Goal: Task Accomplishment & Management: Manage account settings

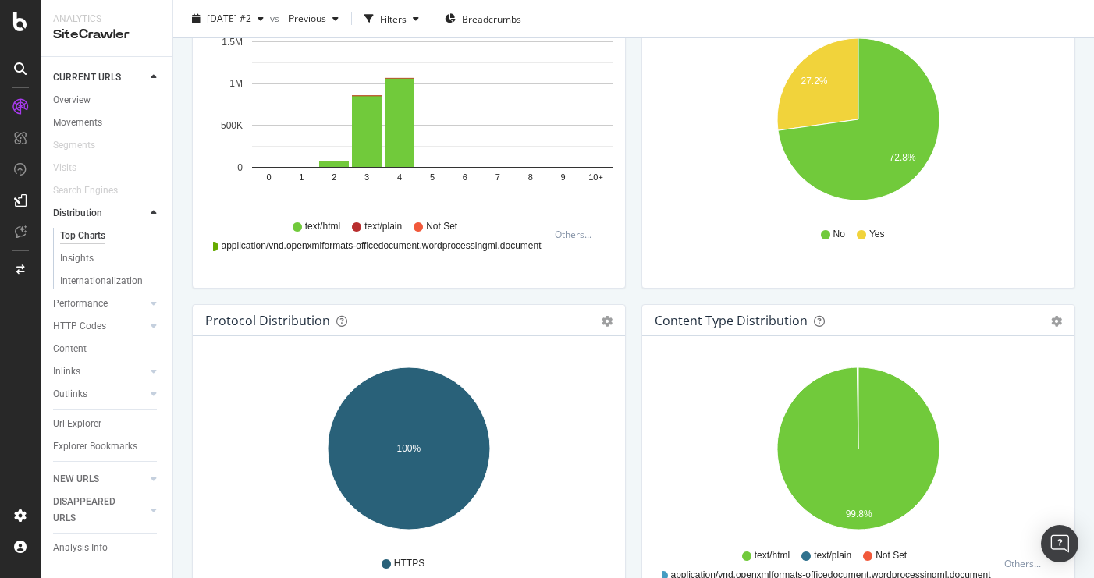
scroll to position [1218, 0]
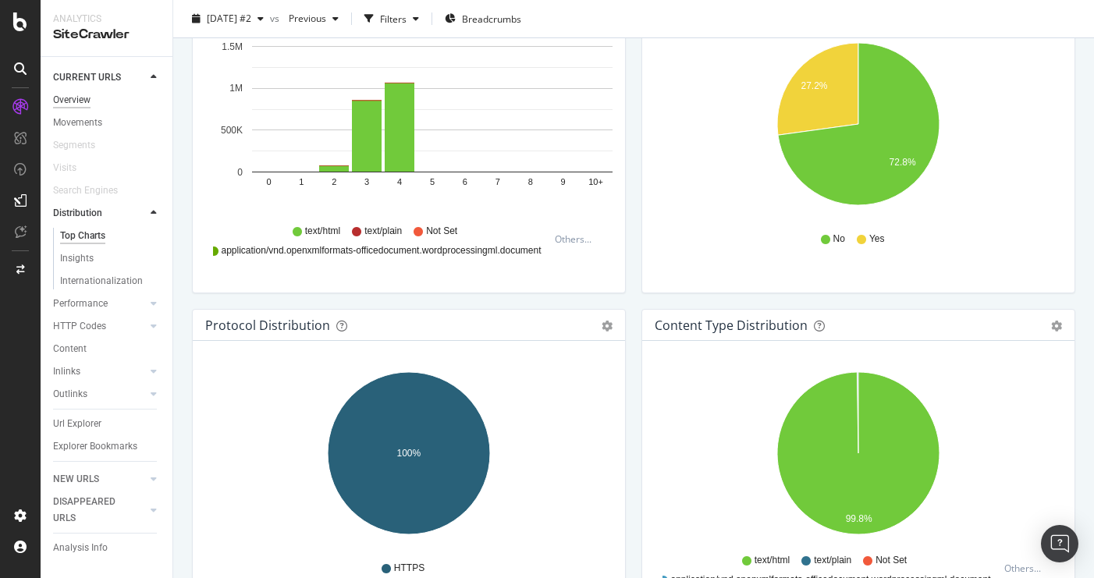
click at [71, 100] on div "Overview" at bounding box center [71, 100] width 37 height 16
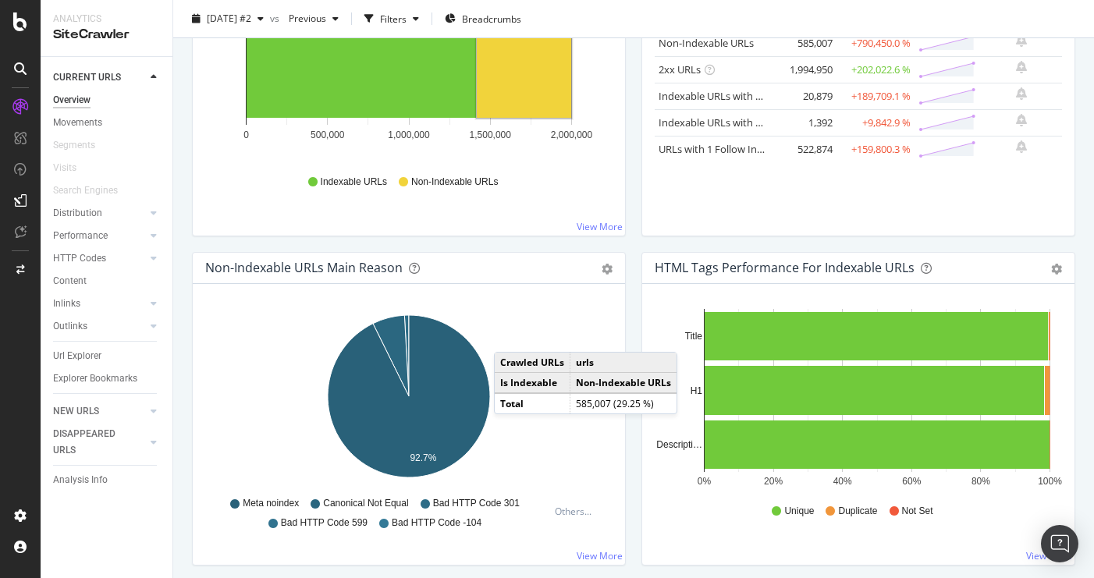
scroll to position [315, 0]
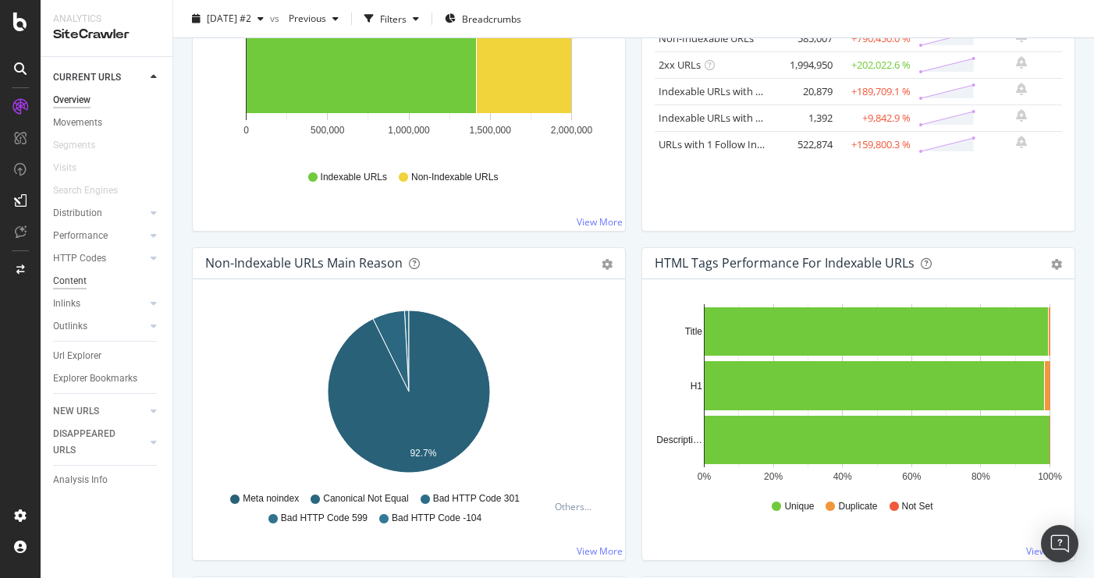
click at [76, 282] on div "Content" at bounding box center [70, 281] width 34 height 16
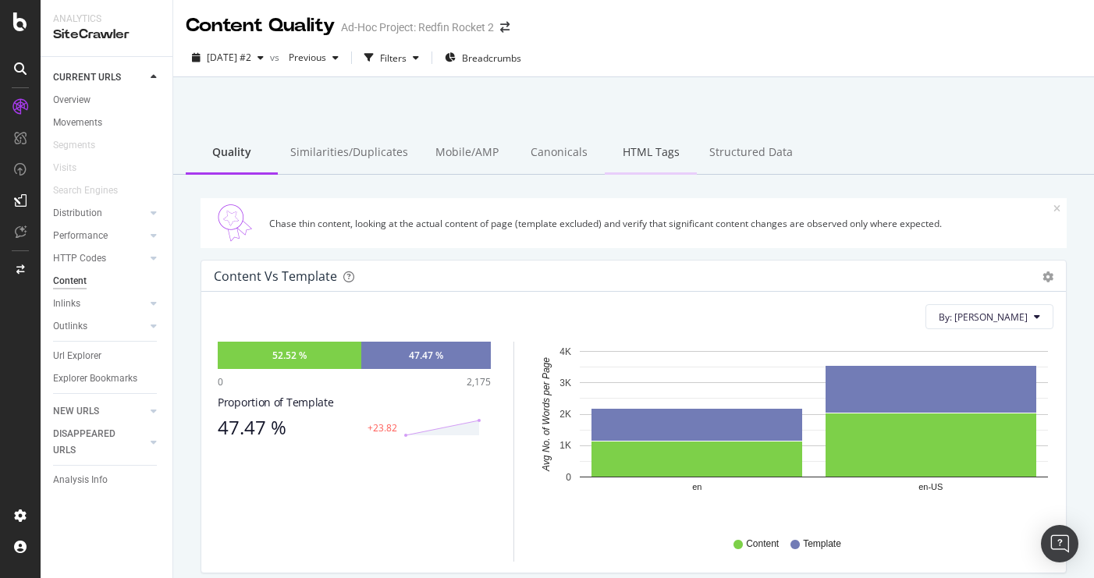
click at [630, 146] on div "HTML Tags" at bounding box center [651, 153] width 92 height 43
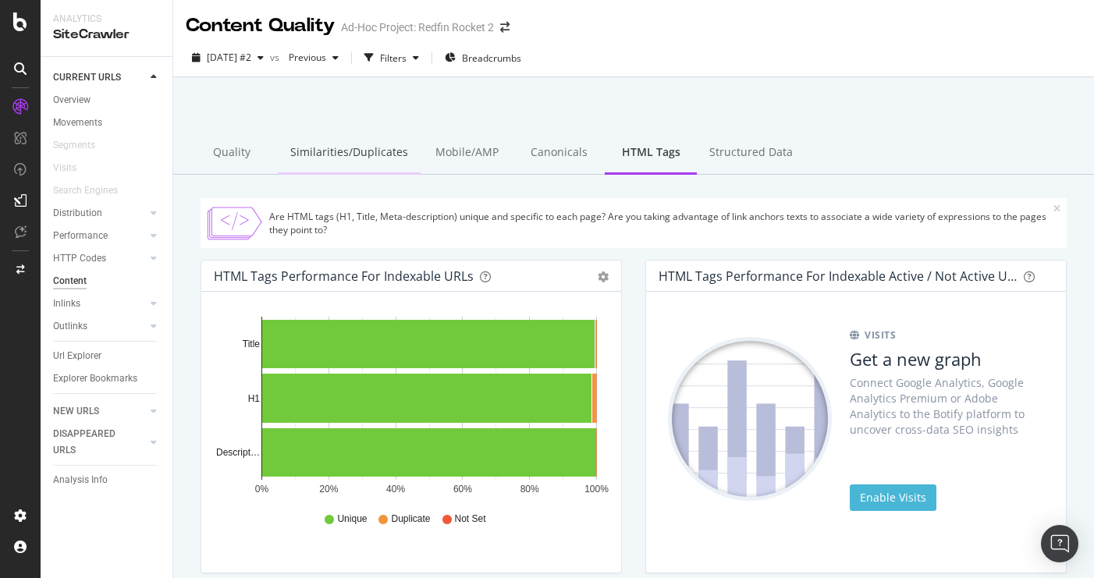
click at [338, 158] on div "Similarities/Duplicates" at bounding box center [349, 153] width 143 height 43
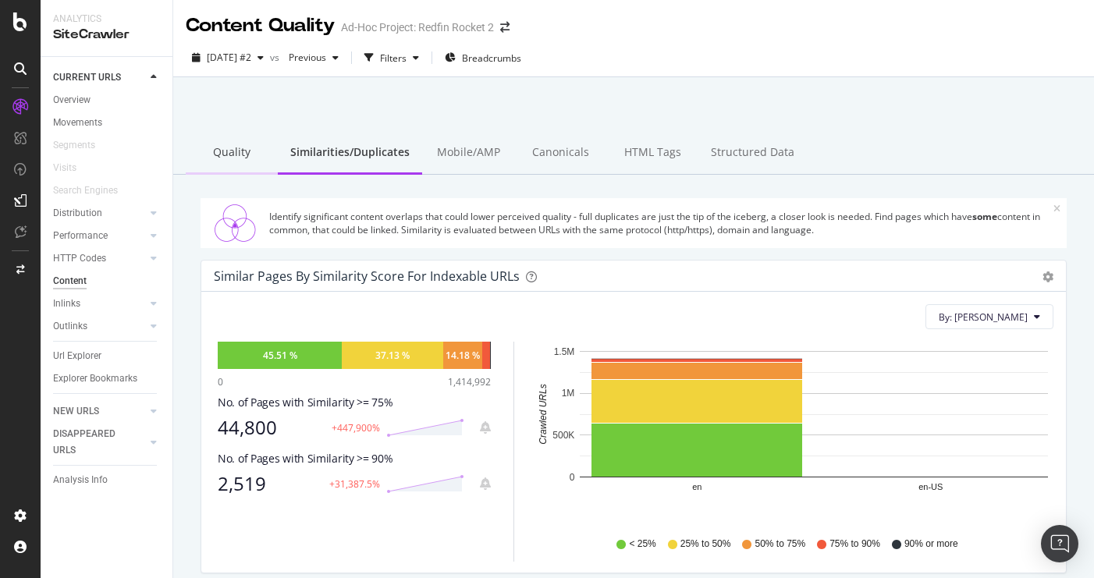
click at [244, 151] on div "Quality" at bounding box center [232, 153] width 92 height 43
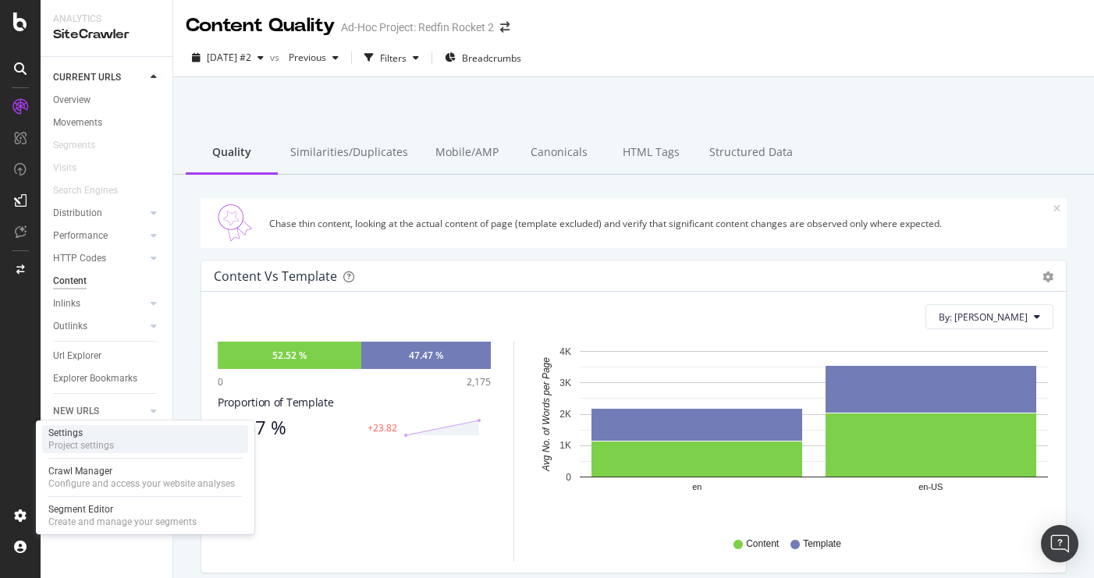
click at [98, 443] on div "Project settings" at bounding box center [81, 445] width 66 height 12
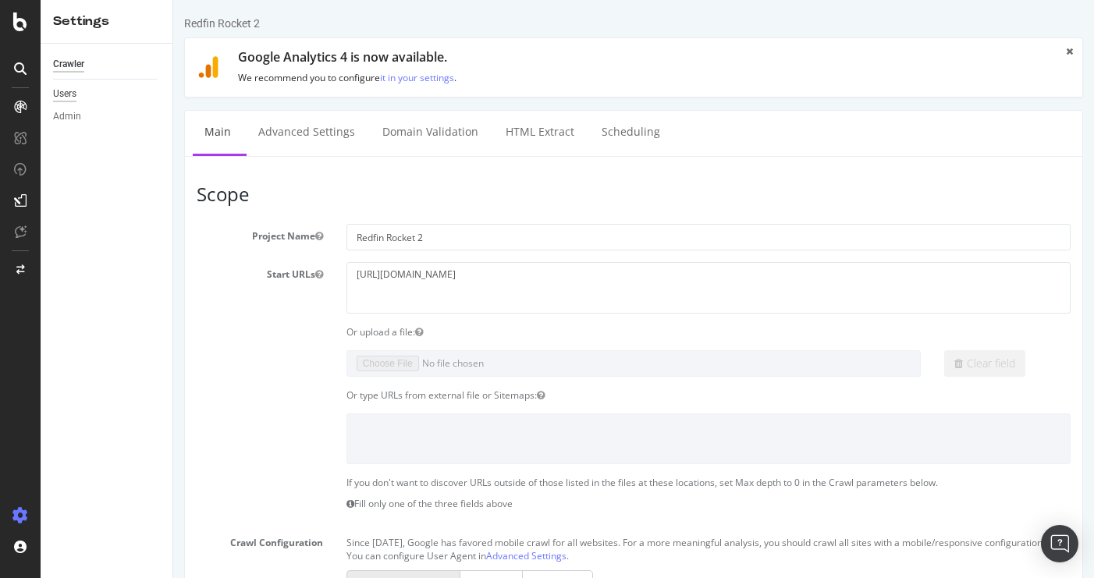
click at [72, 94] on div "Users" at bounding box center [64, 94] width 23 height 16
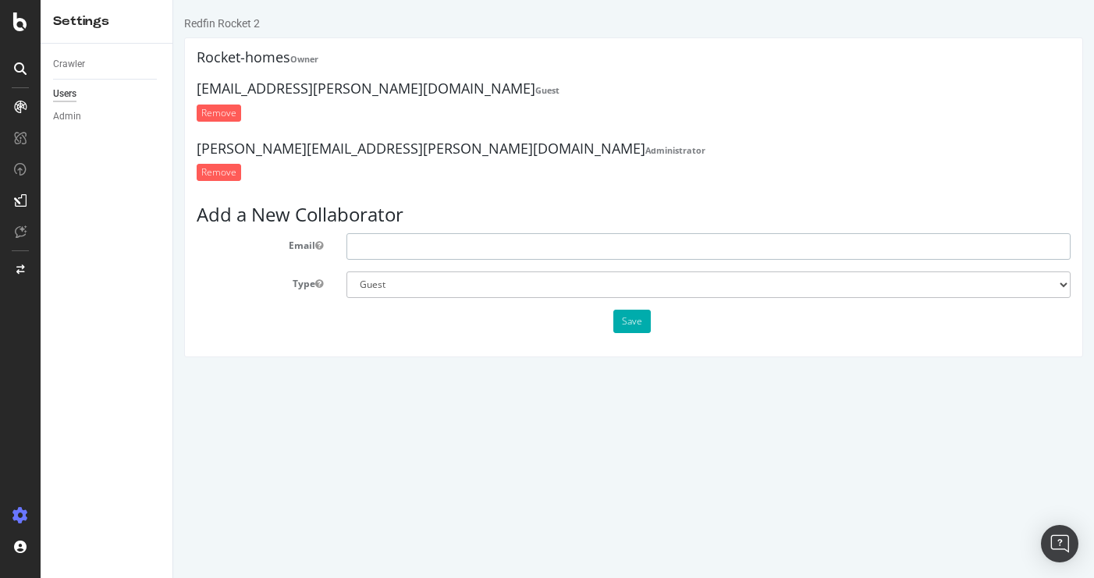
click at [411, 249] on input "text" at bounding box center [708, 246] width 724 height 27
paste input "[EMAIL_ADDRESS][DOMAIN_NAME]"
type input "[EMAIL_ADDRESS][DOMAIN_NAME]"
click at [970, 284] on select "Administrator Guest" at bounding box center [708, 284] width 724 height 27
select select "1"
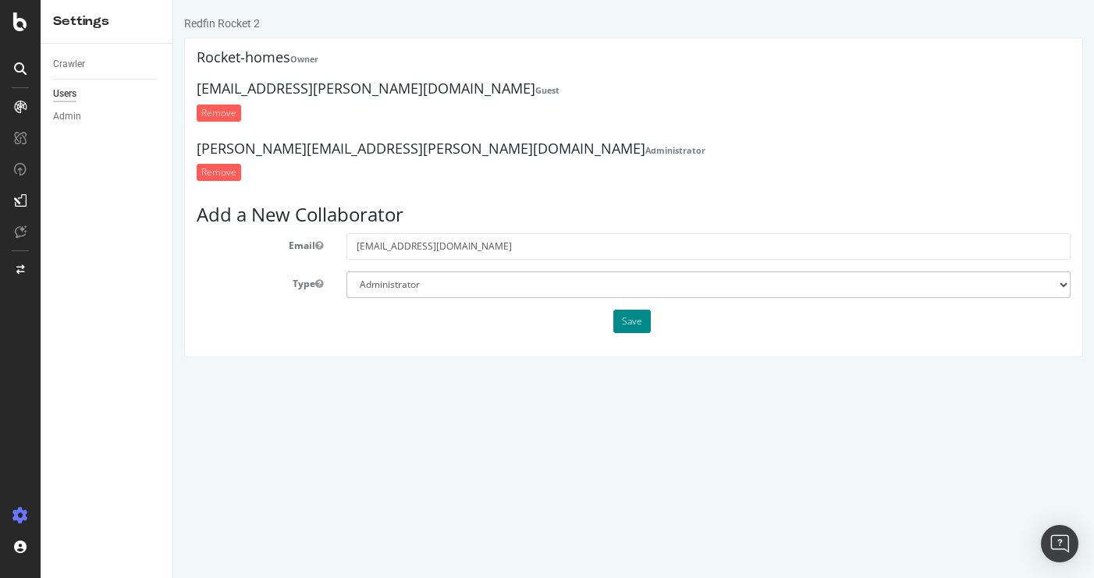
click at [629, 324] on button "Save" at bounding box center [631, 321] width 37 height 23
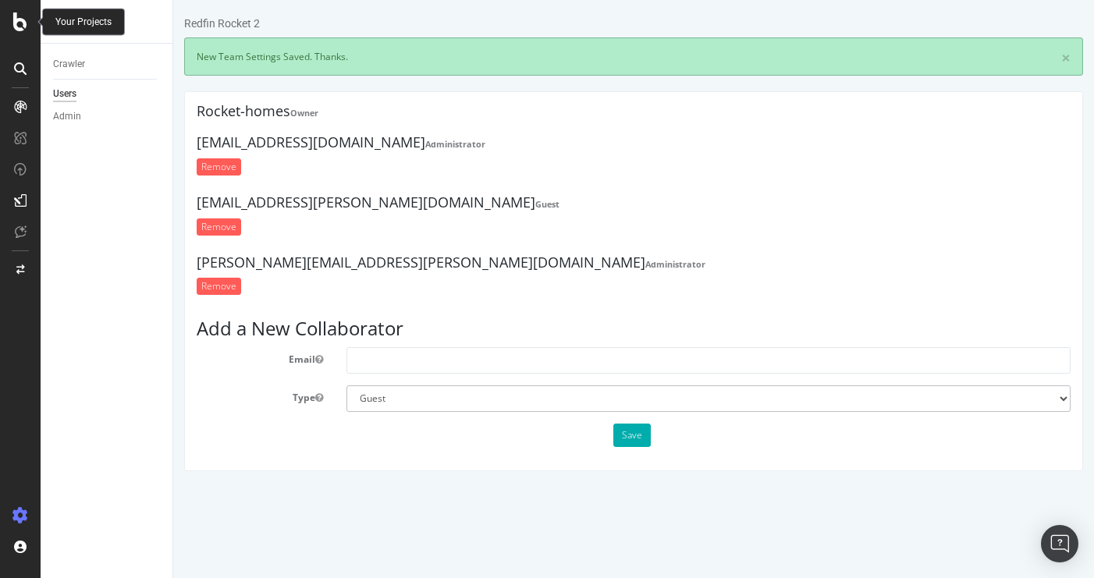
click at [20, 30] on icon at bounding box center [20, 21] width 14 height 19
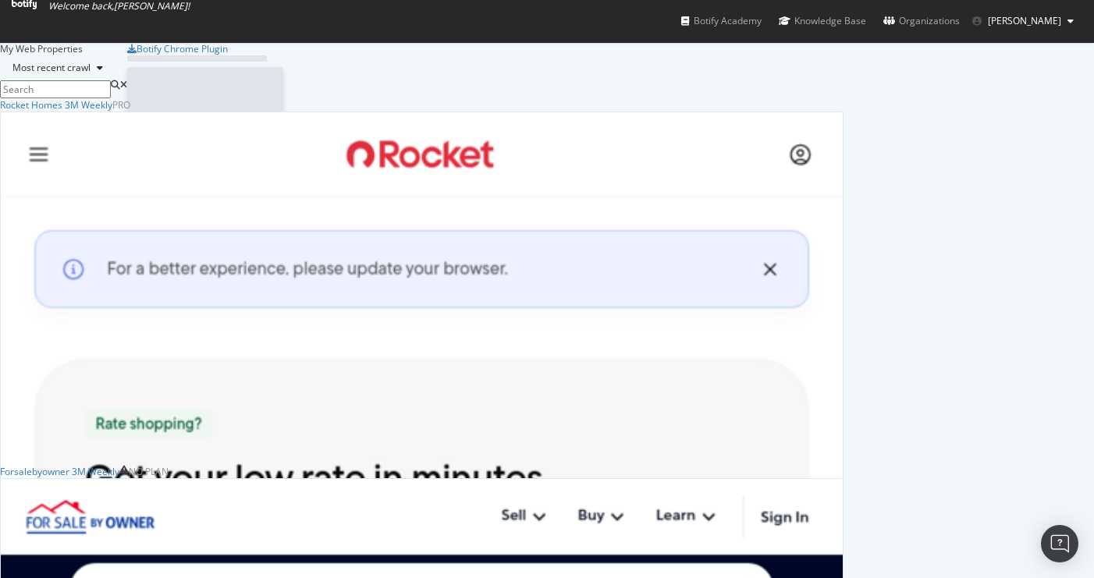
scroll to position [578, 1094]
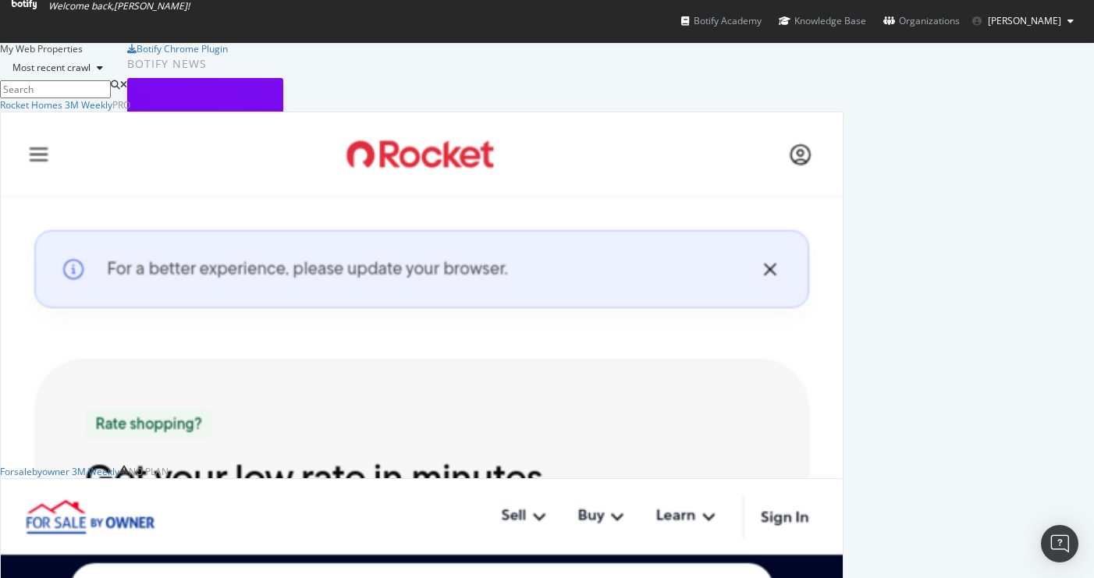
click at [189, 231] on img "grid" at bounding box center [422, 448] width 842 height 673
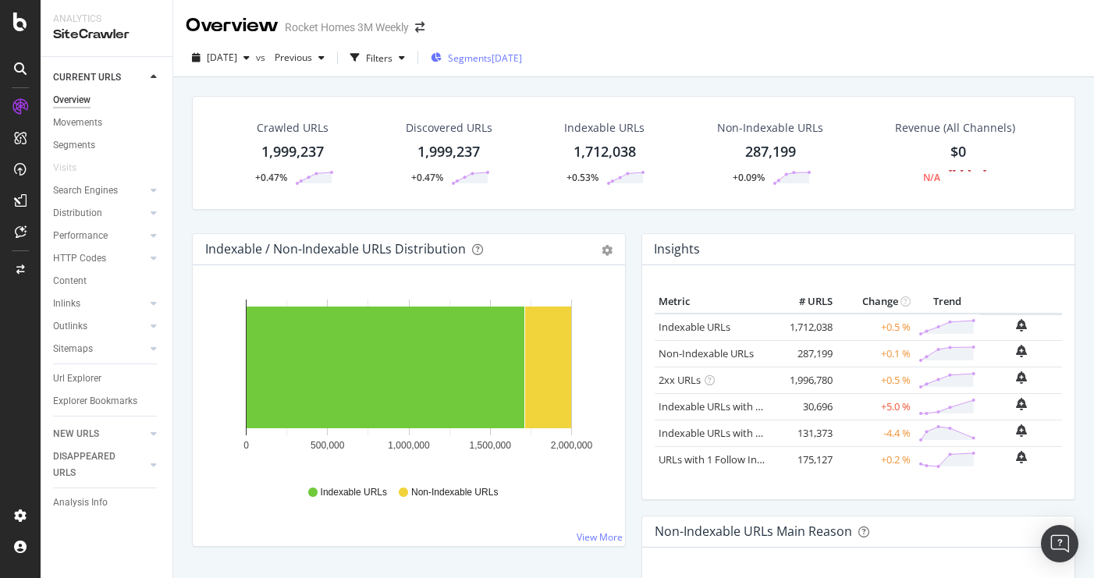
click at [491, 56] on span "Segments" at bounding box center [470, 57] width 44 height 13
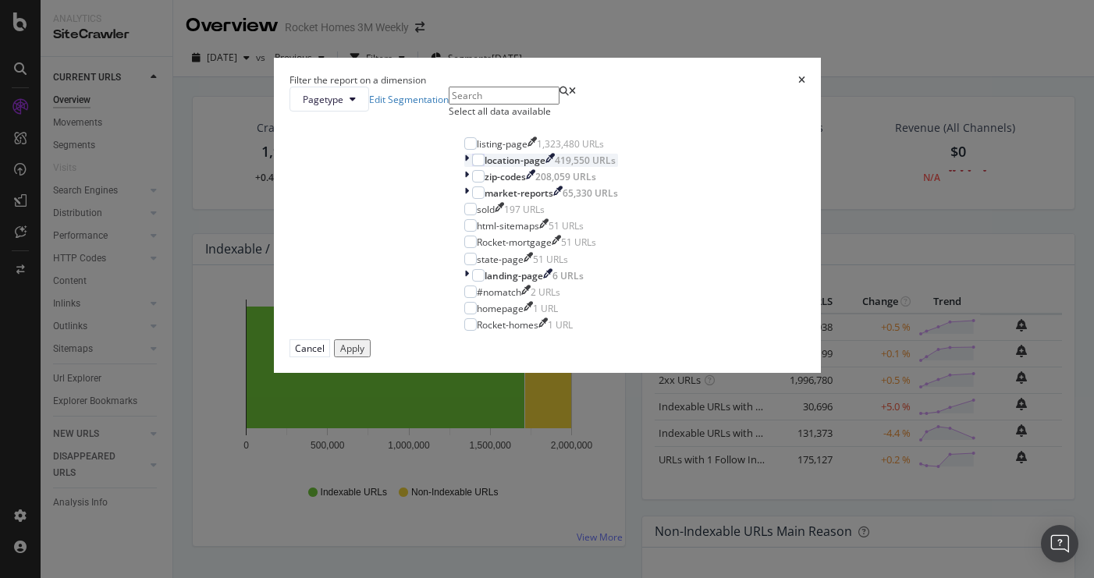
click at [464, 167] on icon "modal" at bounding box center [466, 160] width 5 height 13
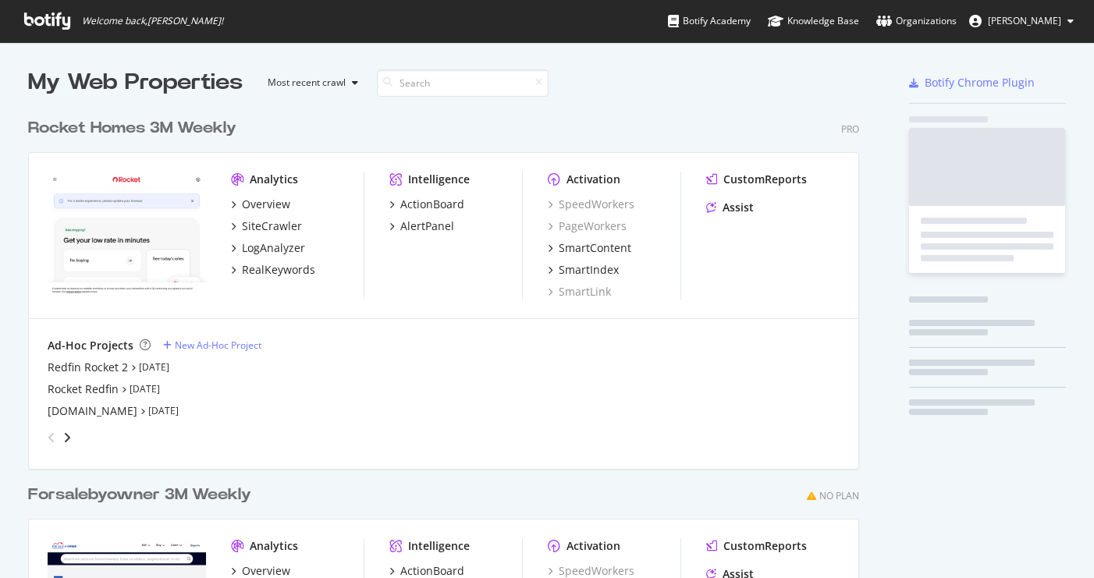
scroll to position [705, 843]
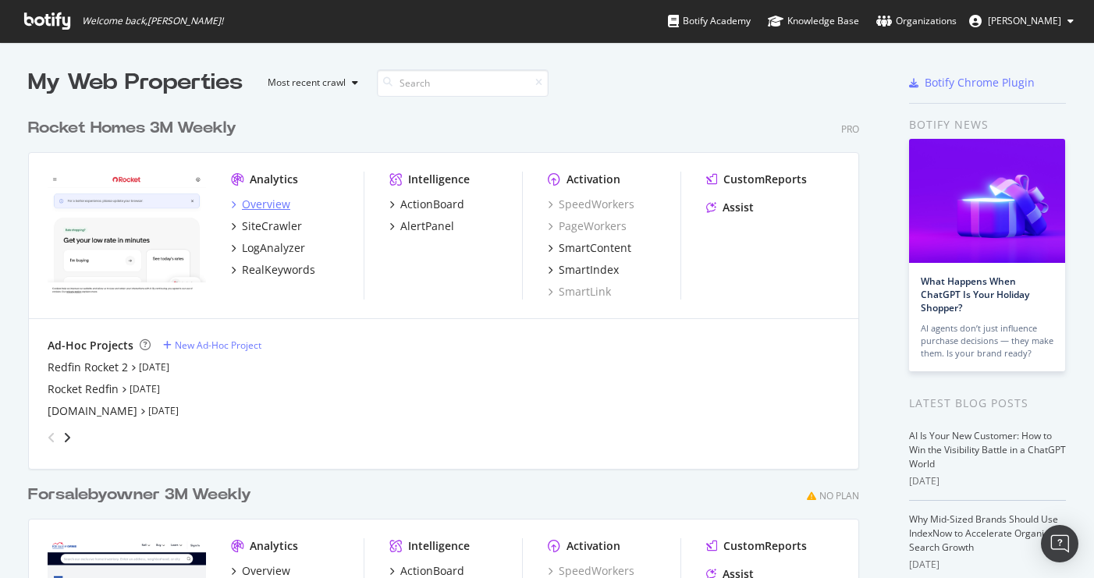
click at [265, 209] on div "Overview" at bounding box center [266, 205] width 48 height 16
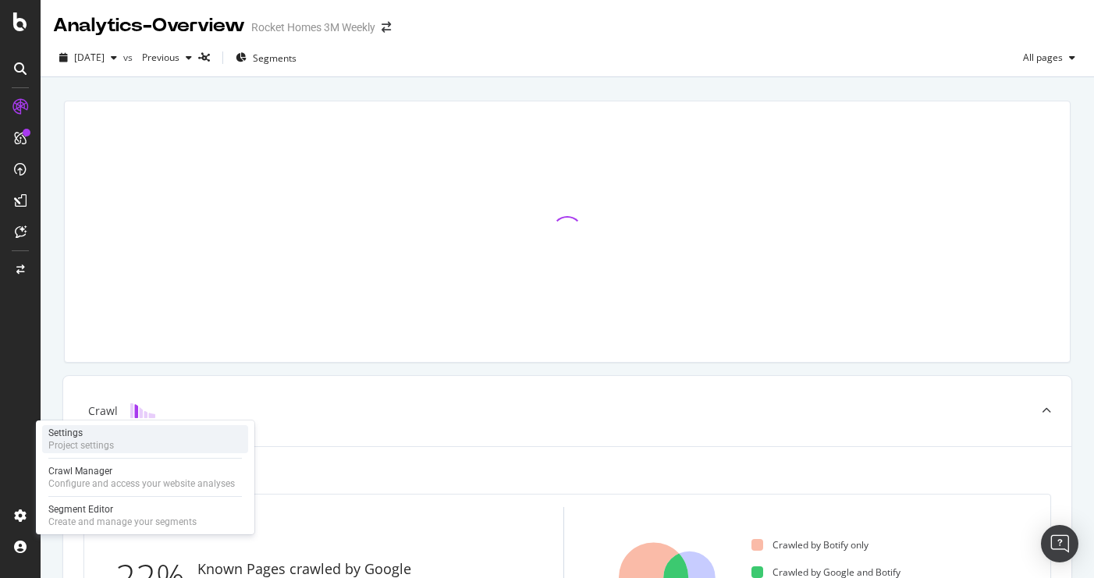
click at [100, 438] on div "Settings" at bounding box center [81, 433] width 66 height 12
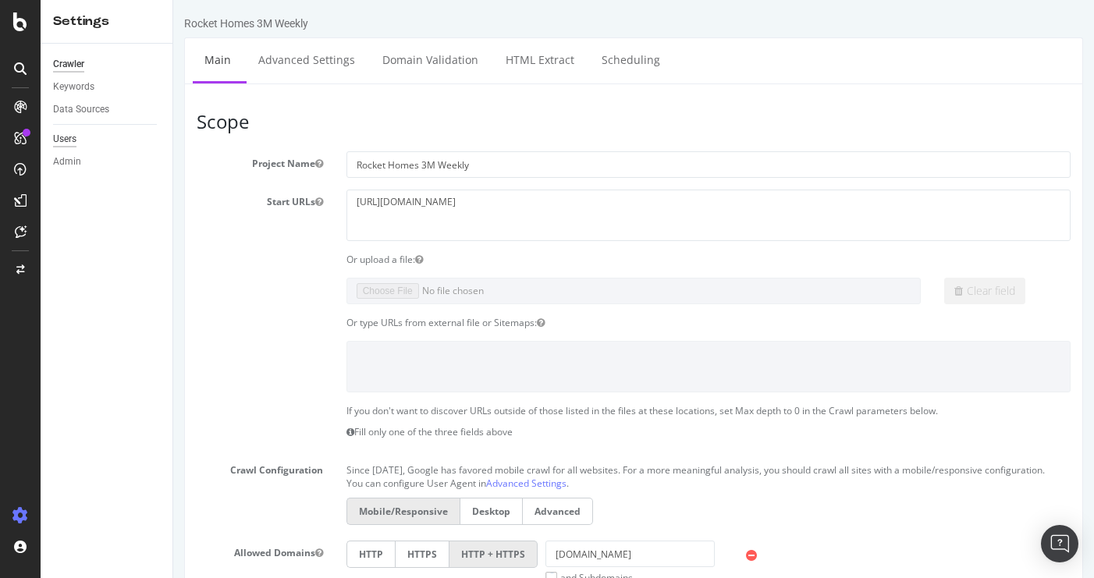
click at [69, 141] on div "Users" at bounding box center [64, 139] width 23 height 16
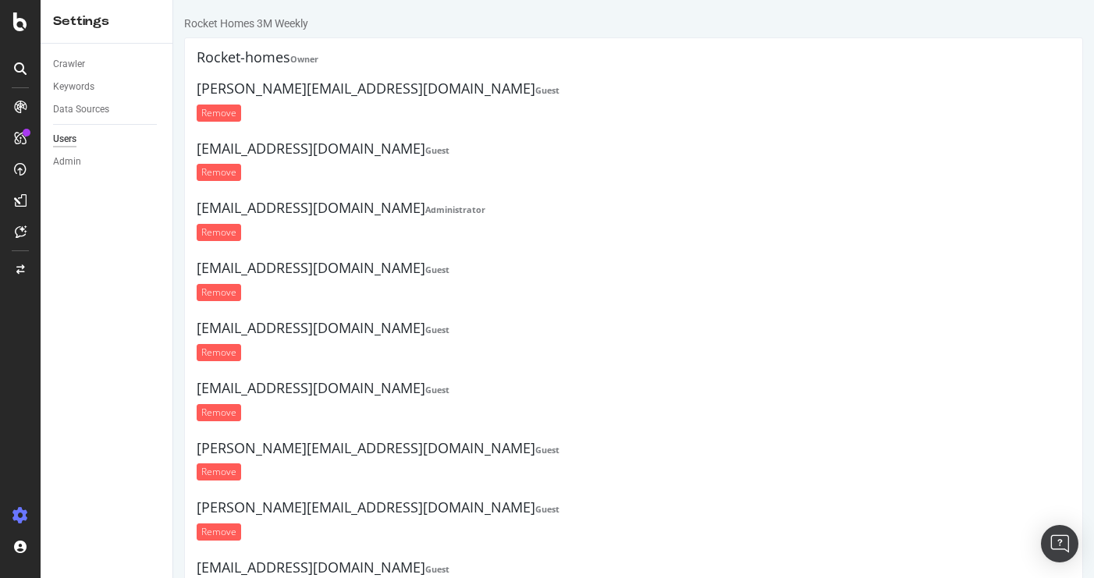
drag, startPoint x: 465, startPoint y: 208, endPoint x: 197, endPoint y: 206, distance: 268.3
click at [197, 206] on h4 "NormaMoras@rocketinnovationstudio.ca Administrator" at bounding box center [634, 208] width 874 height 16
copy h4 "[EMAIL_ADDRESS][DOMAIN_NAME]"
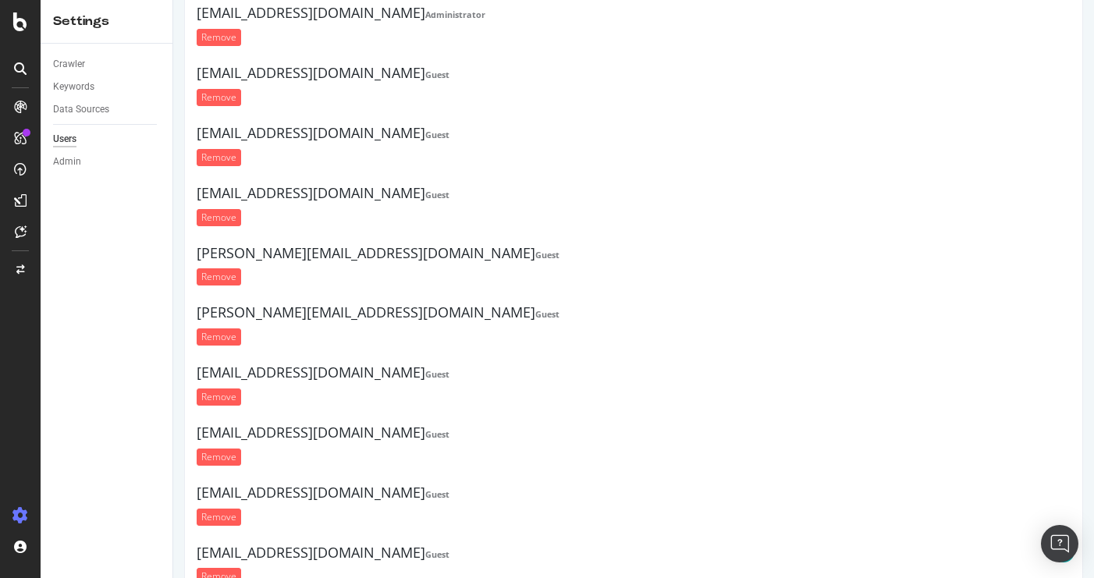
scroll to position [207, 0]
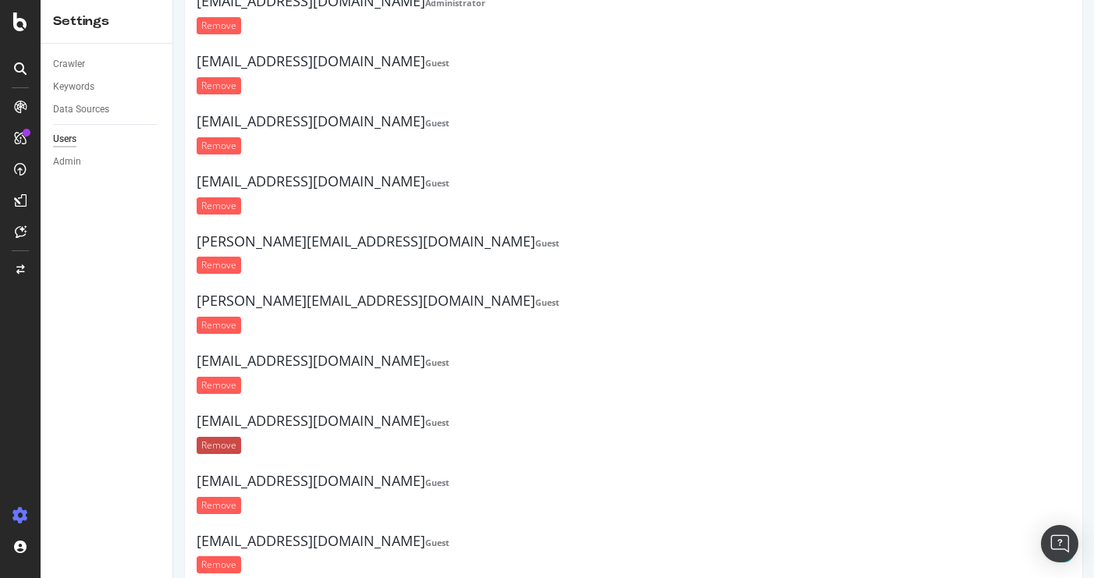
click at [231, 445] on input "Remove" at bounding box center [219, 445] width 44 height 17
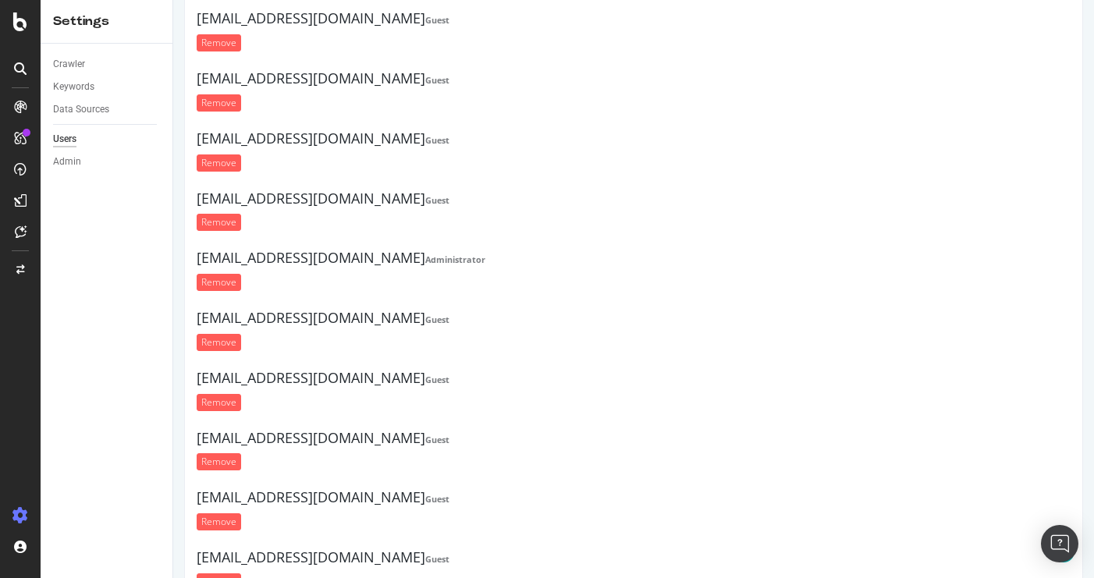
scroll to position [0, 0]
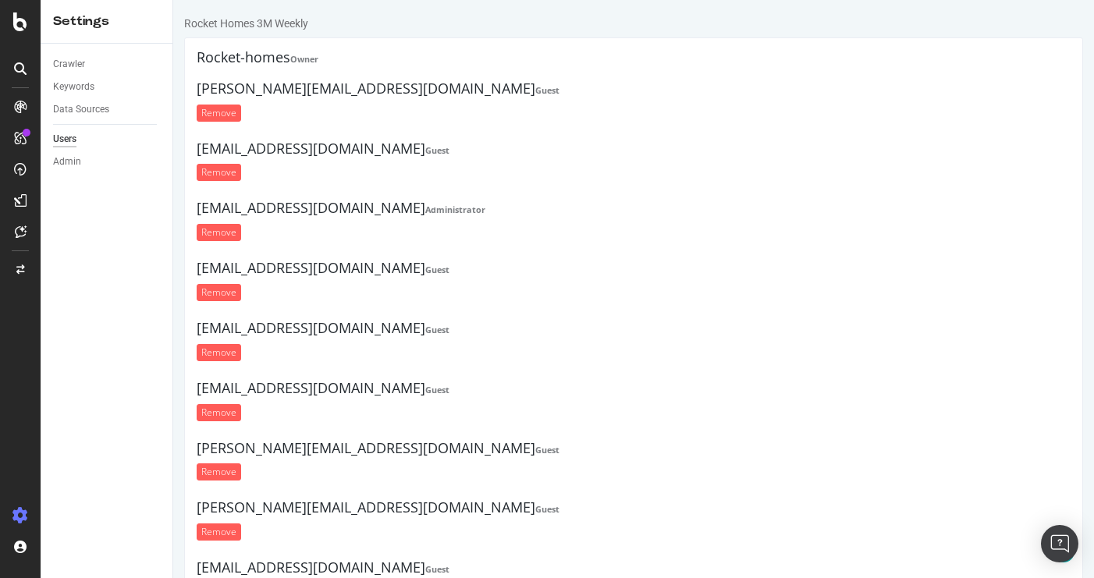
scroll to position [208, 0]
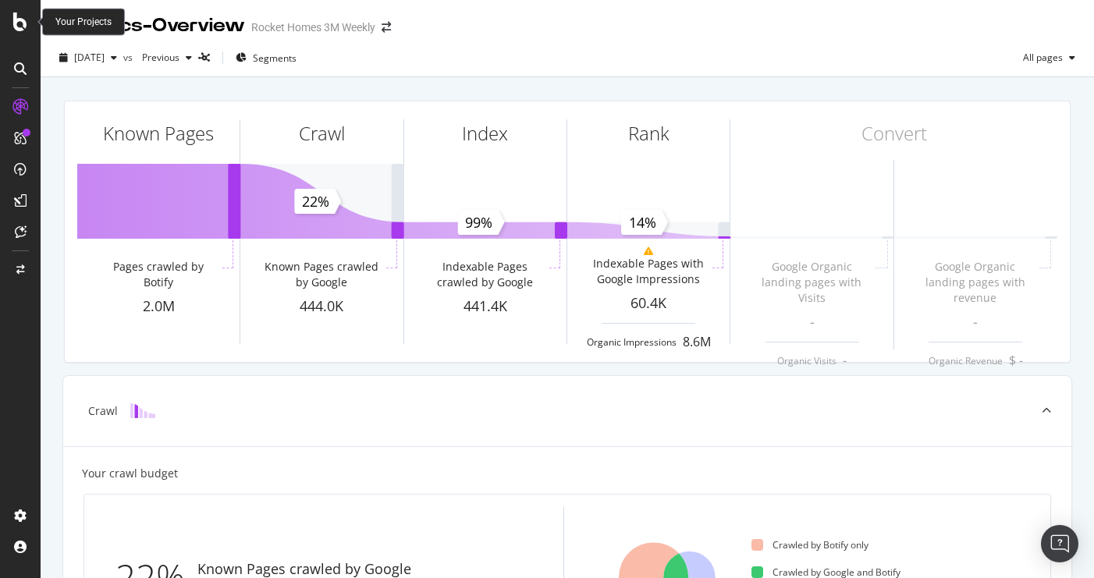
click at [19, 25] on icon at bounding box center [20, 21] width 14 height 19
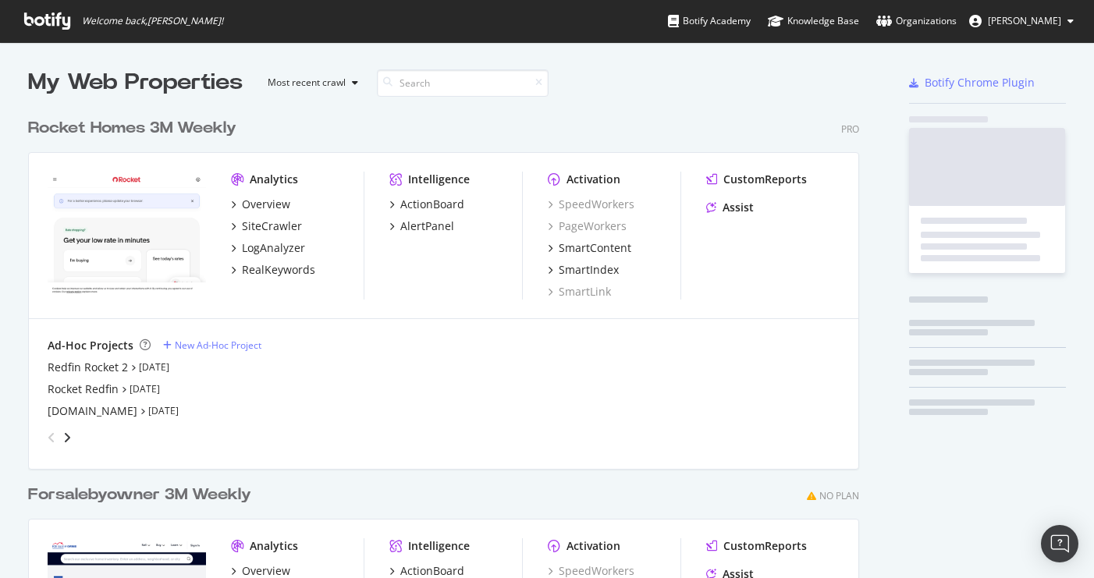
scroll to position [578, 1094]
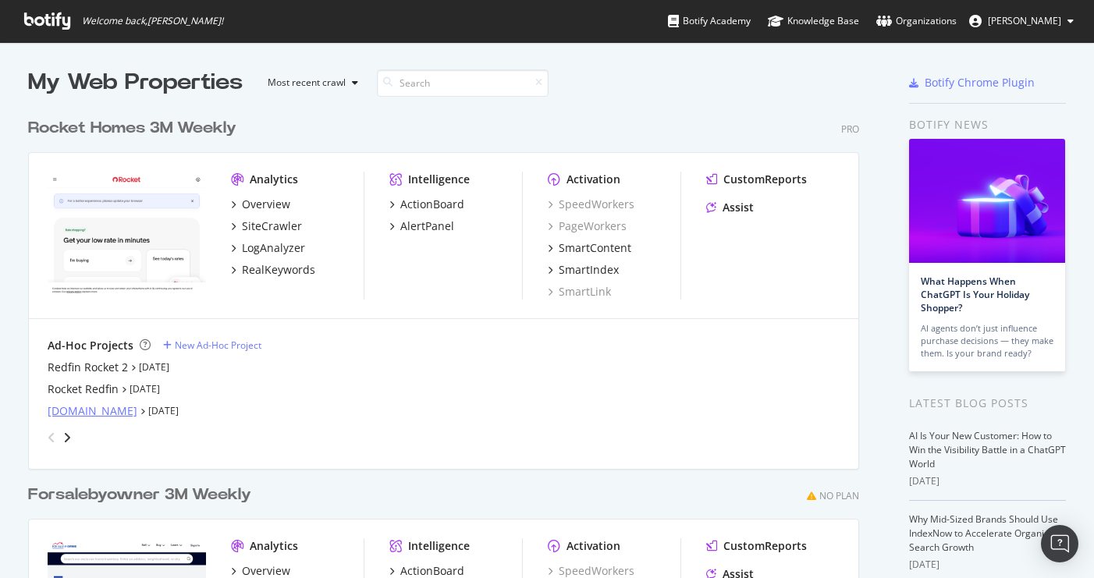
click at [109, 408] on div "[DOMAIN_NAME]" at bounding box center [93, 411] width 90 height 16
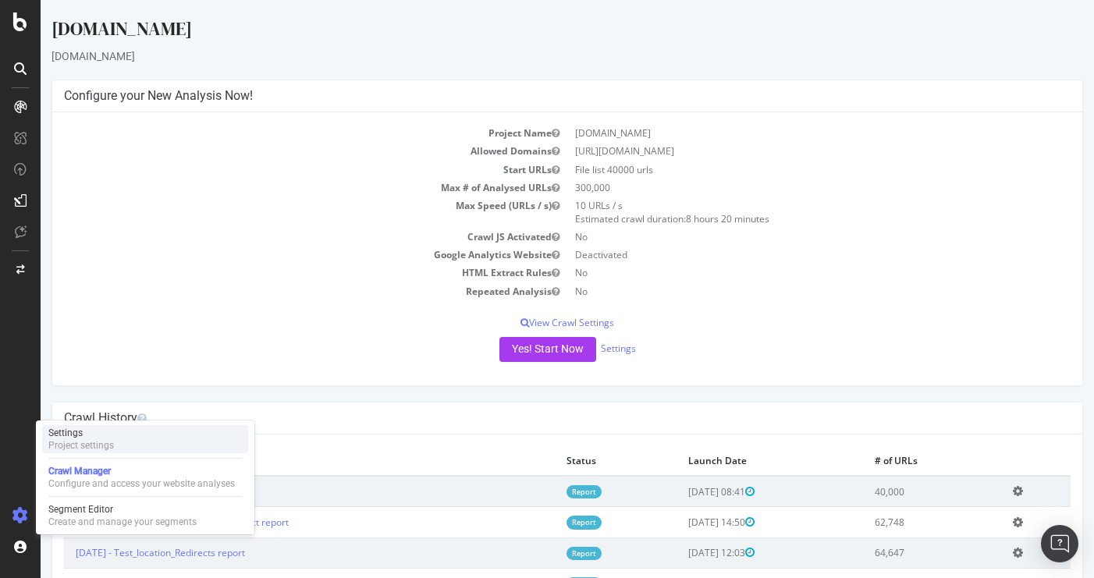
click at [86, 441] on div "Project settings" at bounding box center [81, 445] width 66 height 12
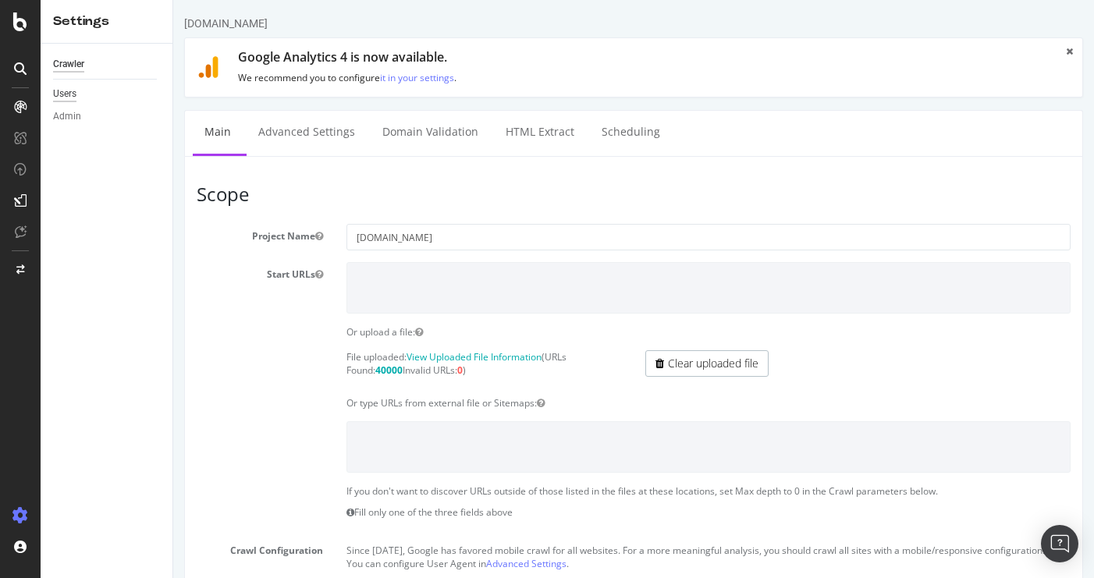
click at [66, 95] on div "Users" at bounding box center [64, 94] width 23 height 16
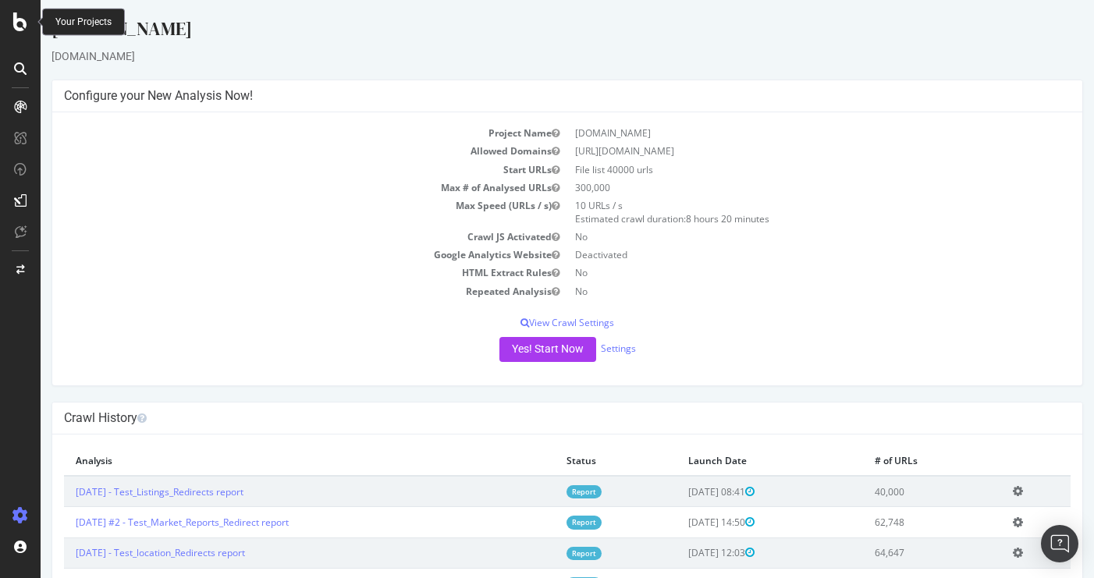
click at [22, 23] on icon at bounding box center [20, 21] width 14 height 19
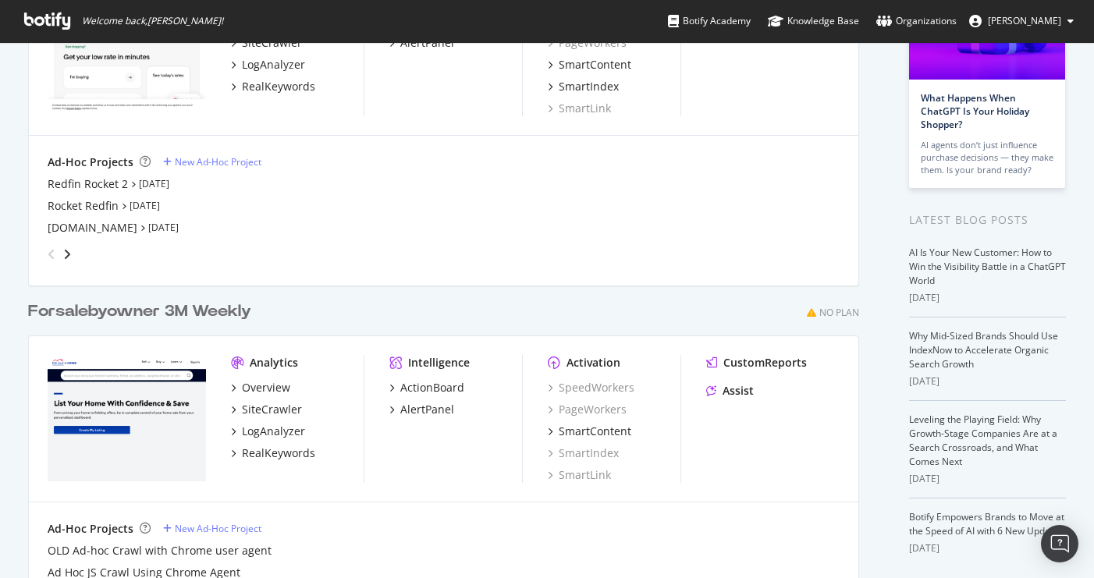
scroll to position [250, 0]
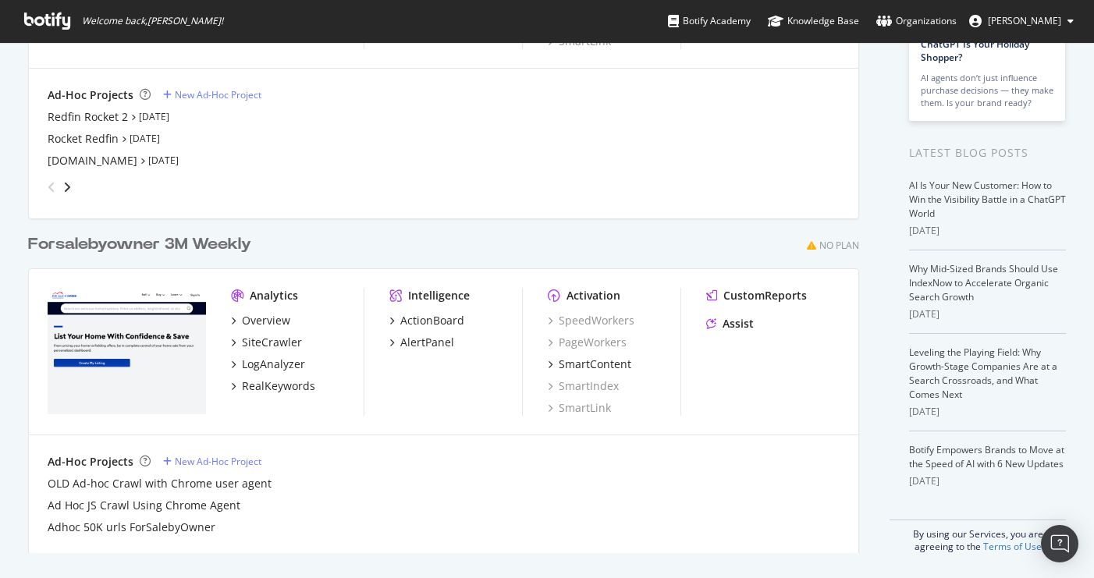
click at [172, 348] on img "grid" at bounding box center [127, 351] width 158 height 126
click at [264, 321] on div "Overview" at bounding box center [266, 321] width 48 height 16
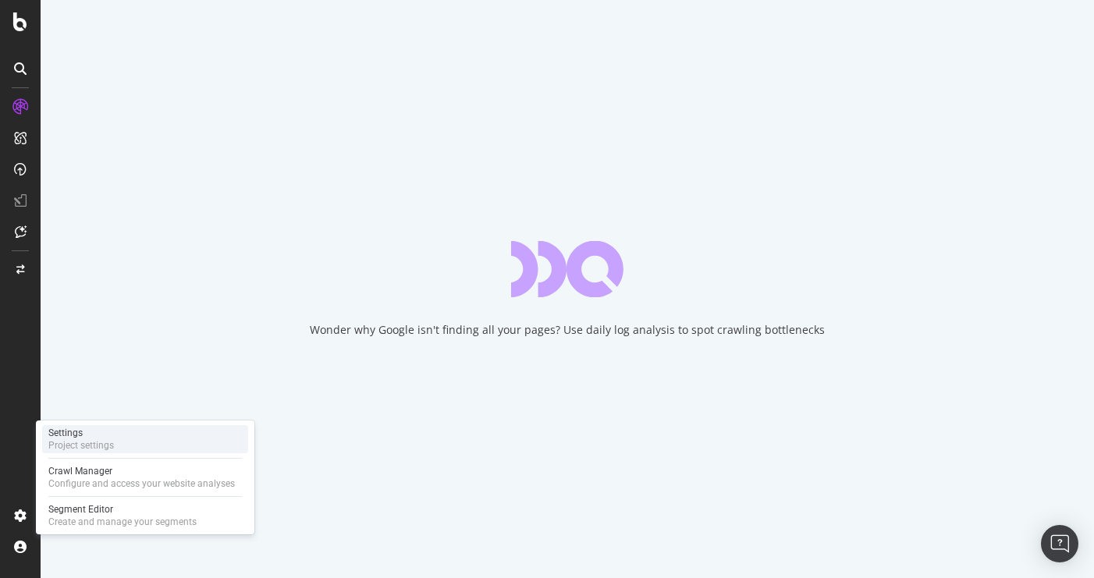
click at [87, 439] on div "Project settings" at bounding box center [81, 445] width 66 height 12
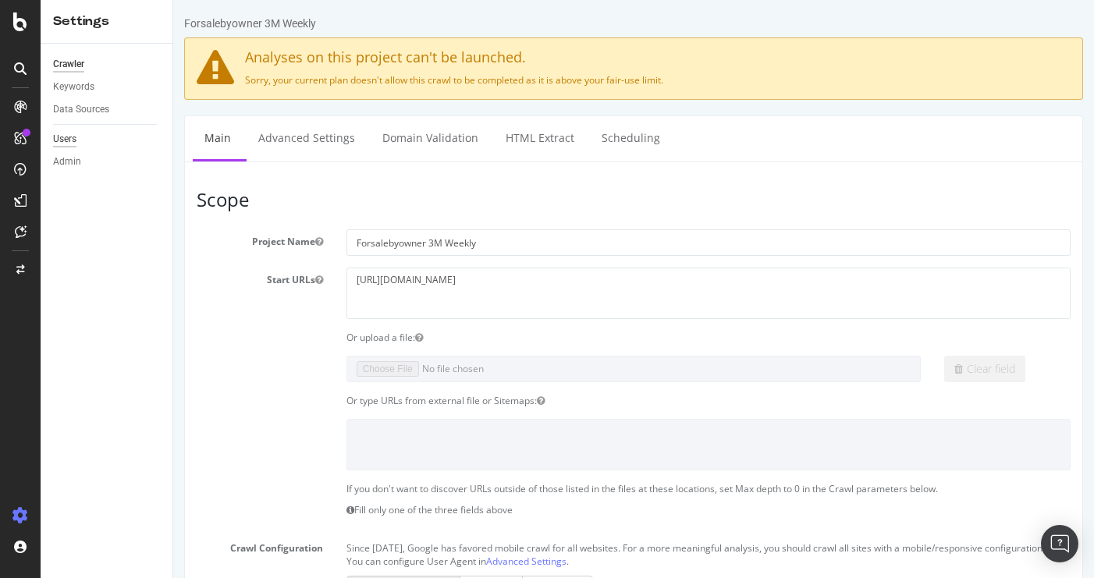
click at [69, 140] on div "Users" at bounding box center [64, 139] width 23 height 16
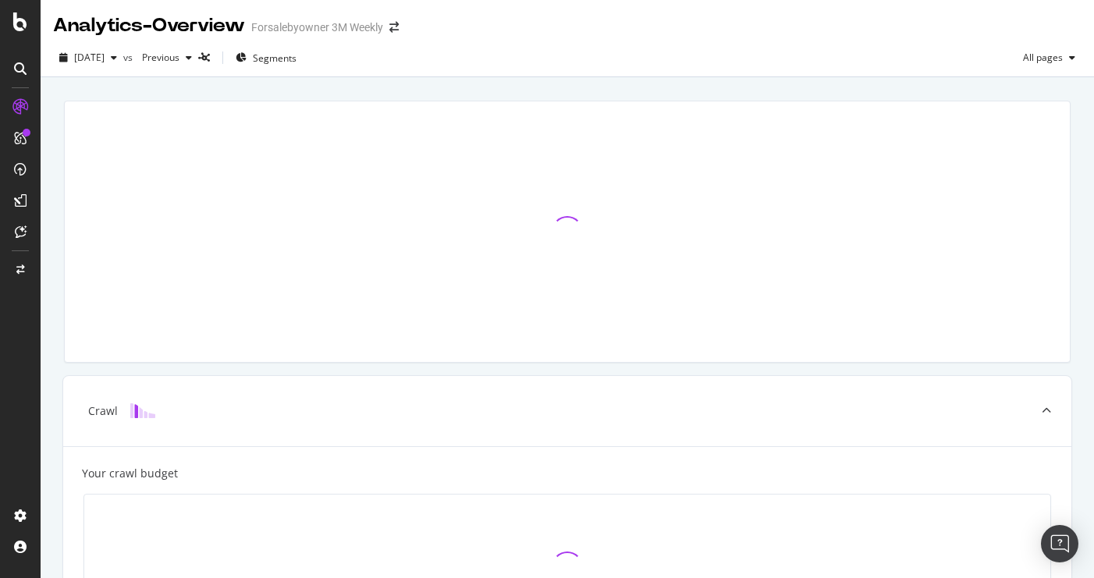
click at [24, 33] on div at bounding box center [20, 289] width 41 height 578
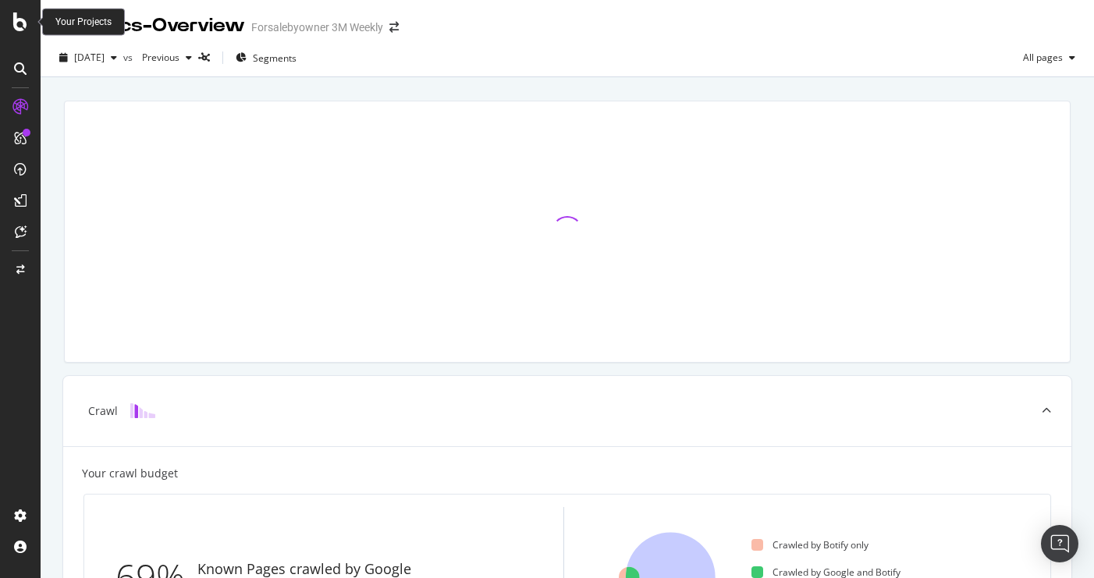
click at [18, 26] on icon at bounding box center [20, 21] width 14 height 19
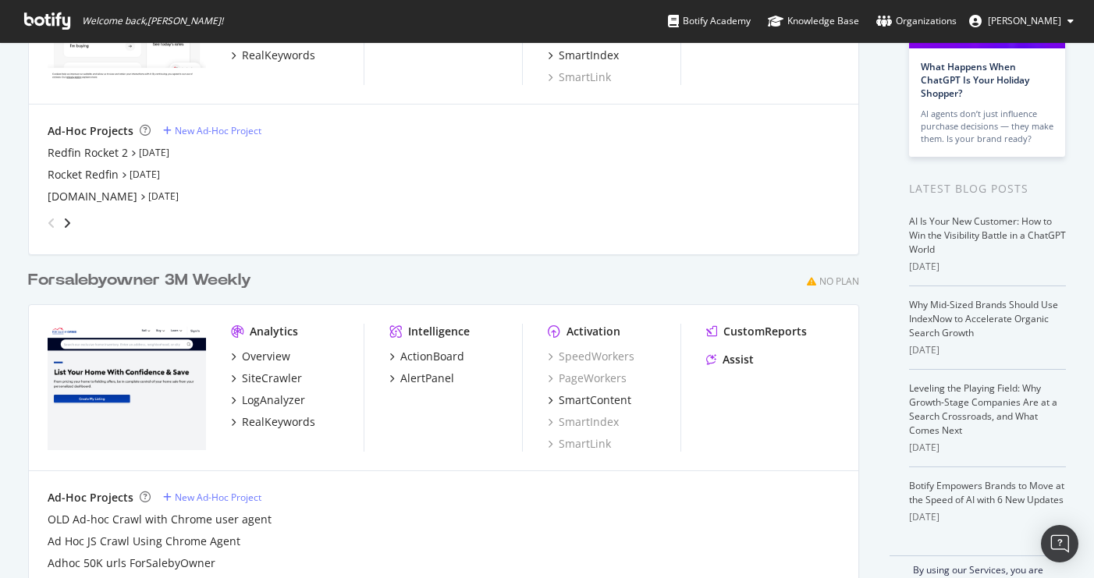
scroll to position [218, 0]
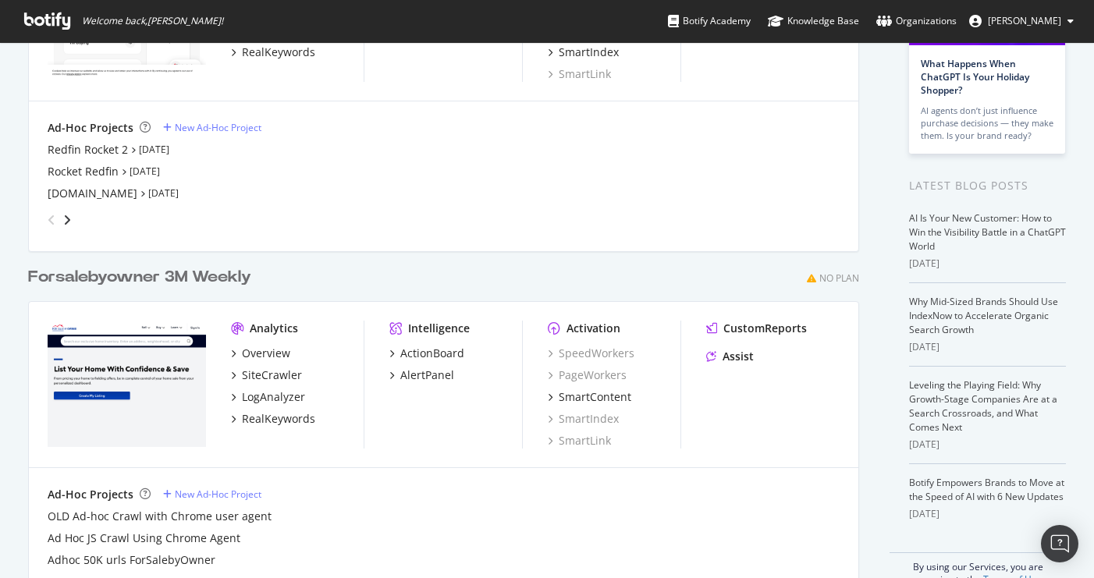
click at [62, 212] on div "angle-right" at bounding box center [67, 220] width 11 height 16
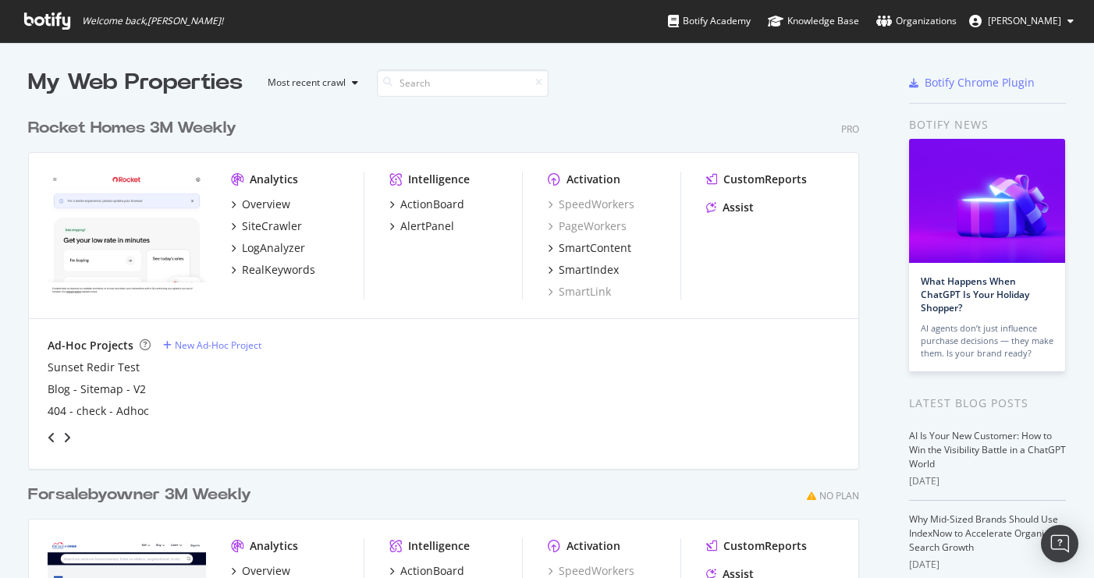
click at [1070, 21] on icon at bounding box center [1070, 20] width 6 height 9
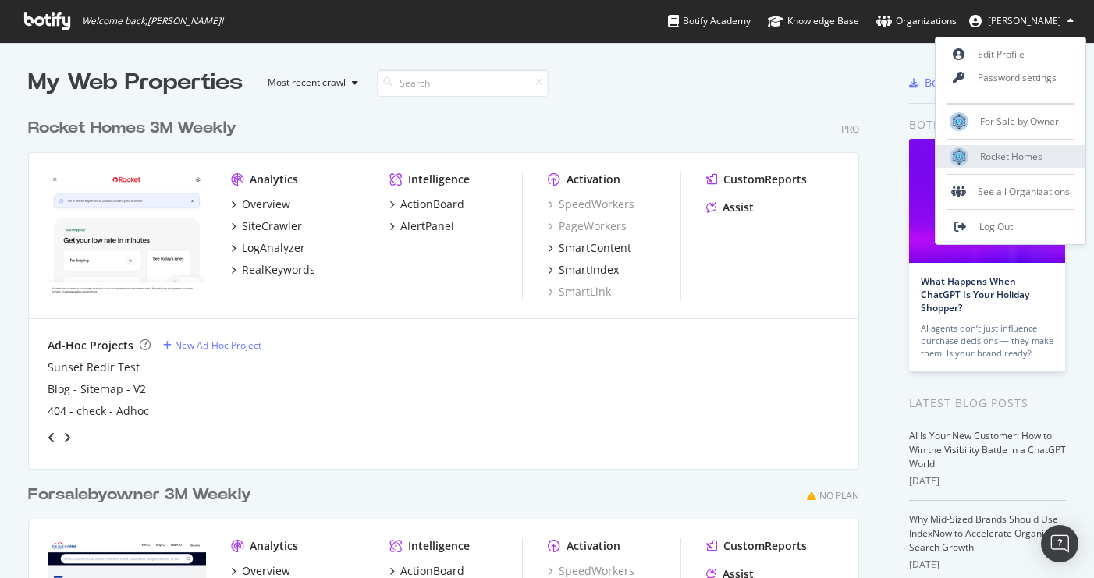
click at [1024, 156] on span "Rocket Homes" at bounding box center [1011, 156] width 62 height 13
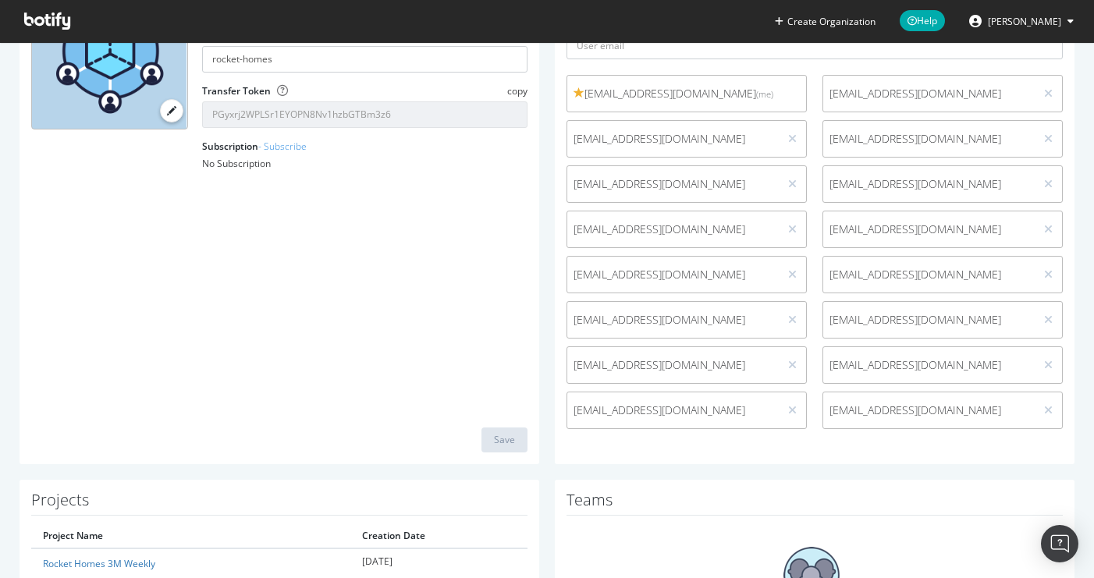
scroll to position [185, 0]
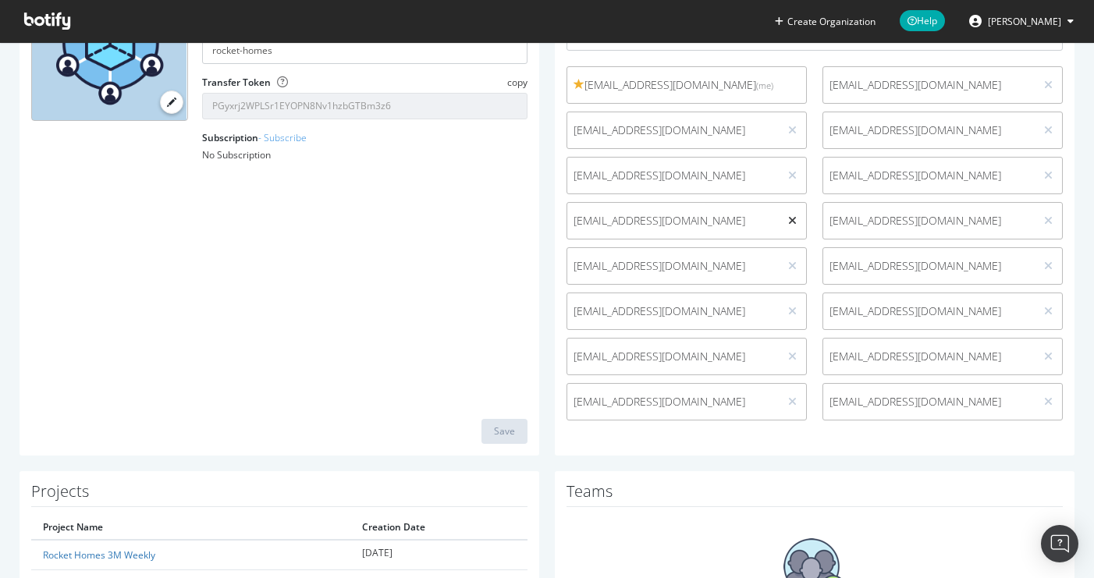
click at [790, 221] on icon at bounding box center [792, 220] width 9 height 11
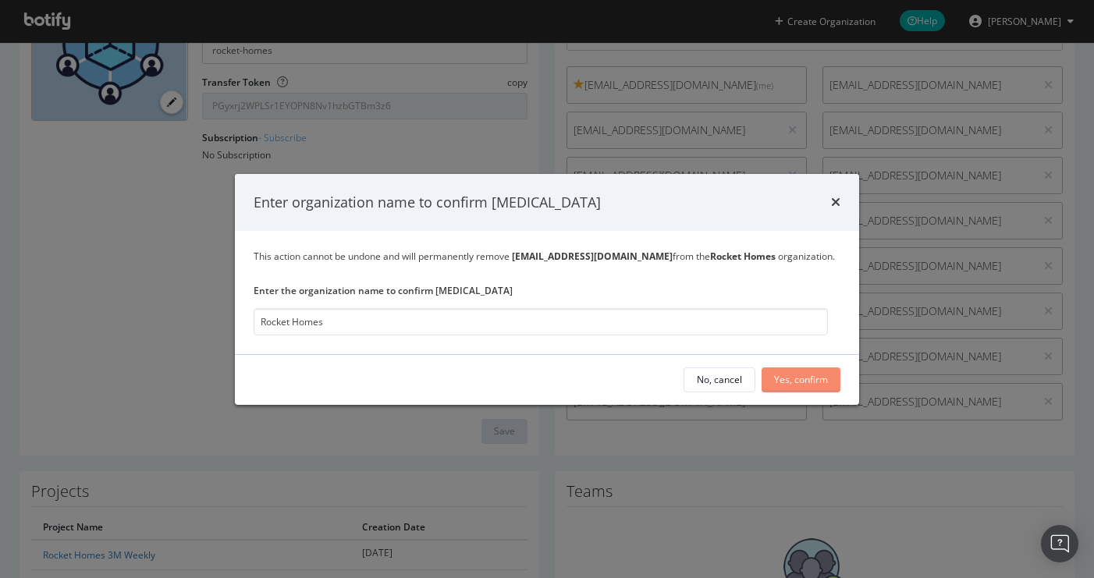
type input "Rocket Homes"
click at [807, 376] on div "Yes, confirm" at bounding box center [801, 379] width 54 height 23
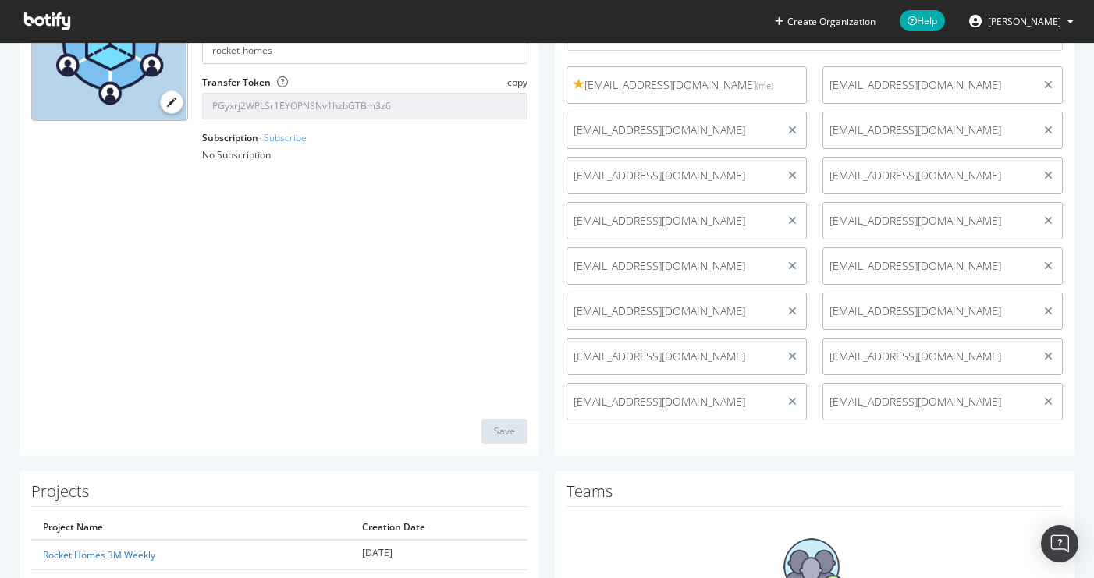
scroll to position [0, 0]
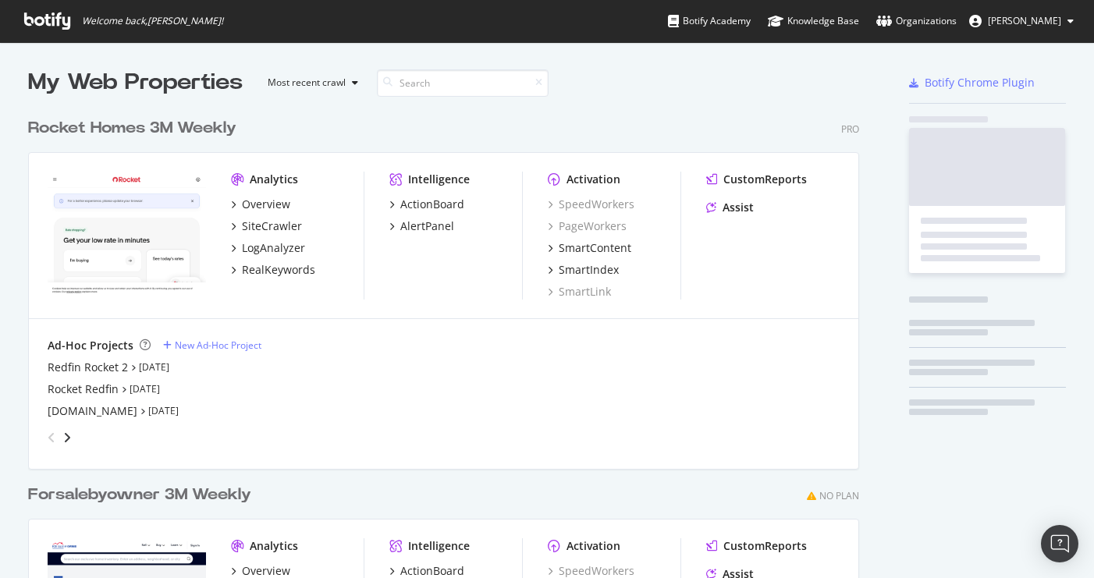
scroll to position [578, 1094]
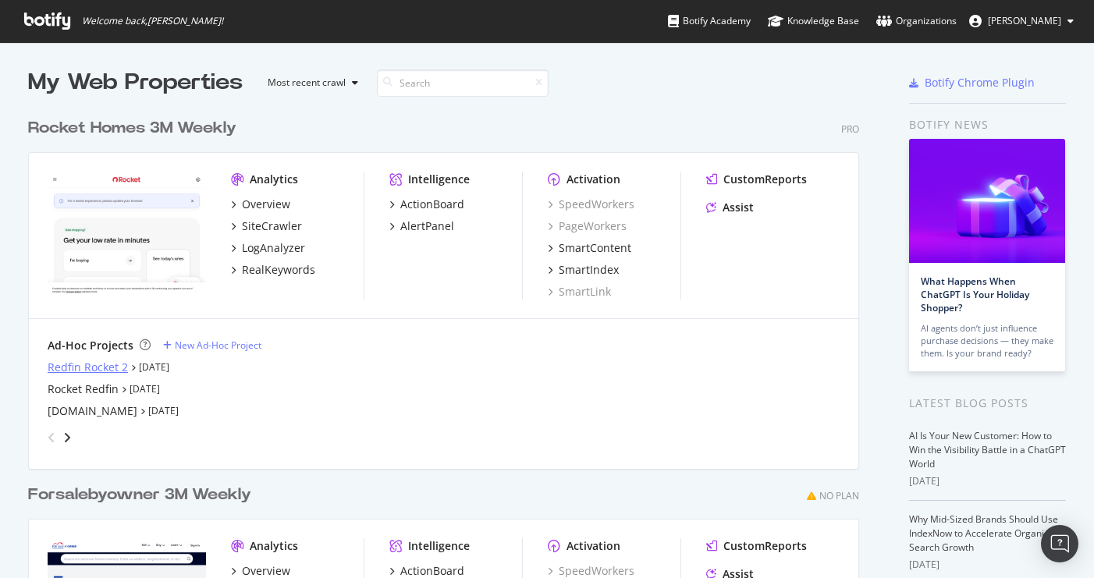
click at [88, 366] on div "Redfin Rocket 2" at bounding box center [88, 368] width 80 height 16
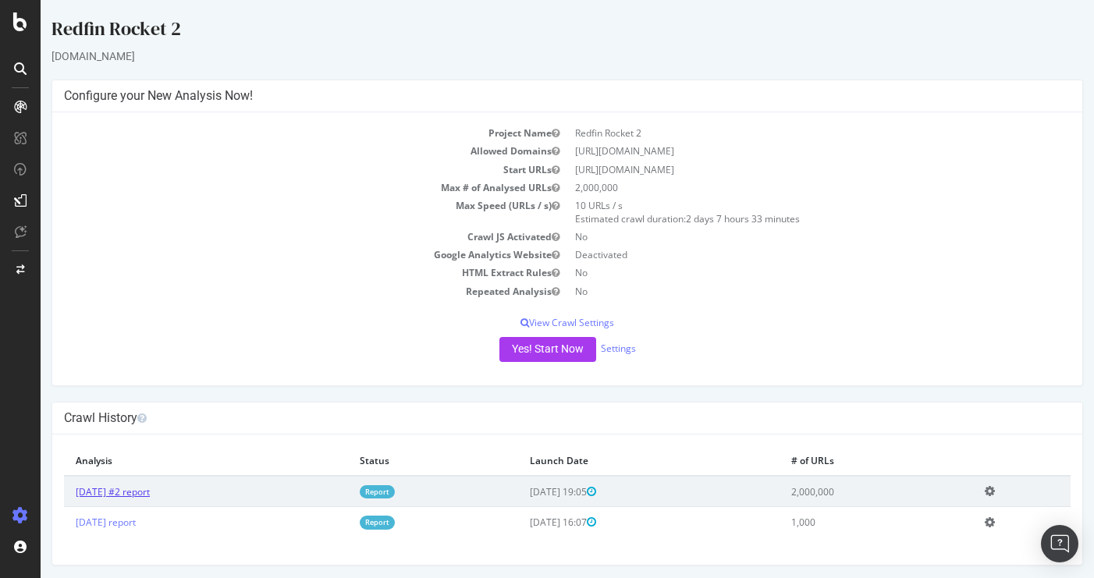
click at [119, 486] on link "2025 Aug. 22nd #2 report" at bounding box center [113, 491] width 74 height 13
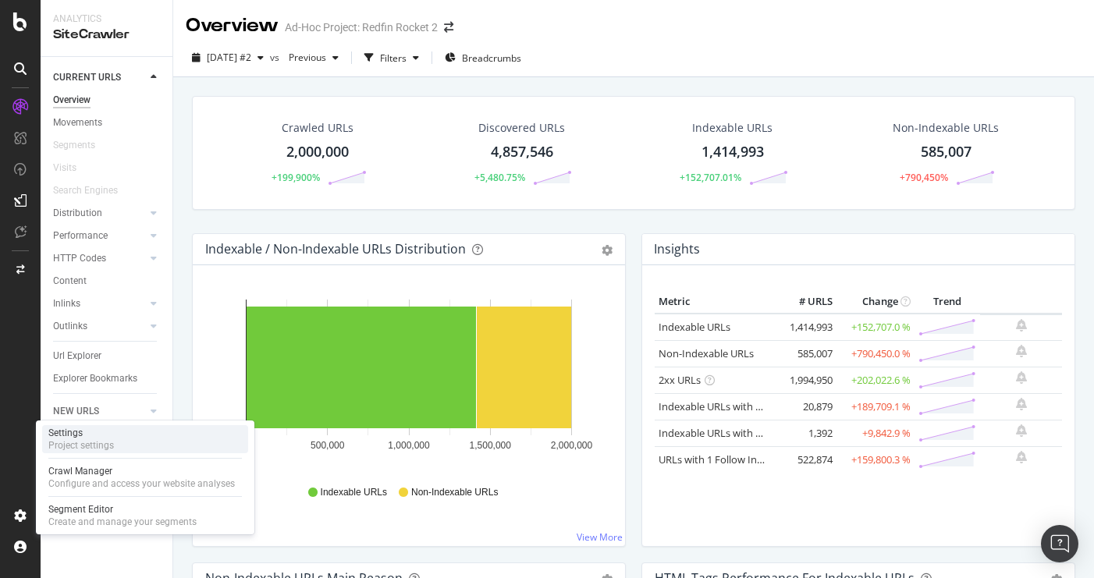
click at [90, 439] on div "Project settings" at bounding box center [81, 445] width 66 height 12
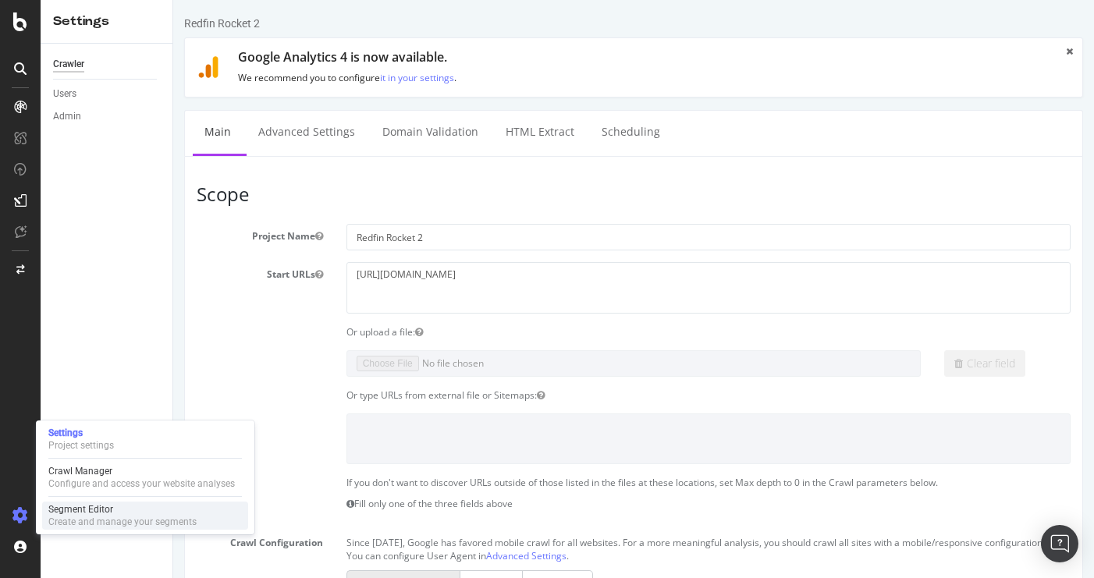
click at [81, 505] on div "Segment Editor" at bounding box center [122, 509] width 148 height 12
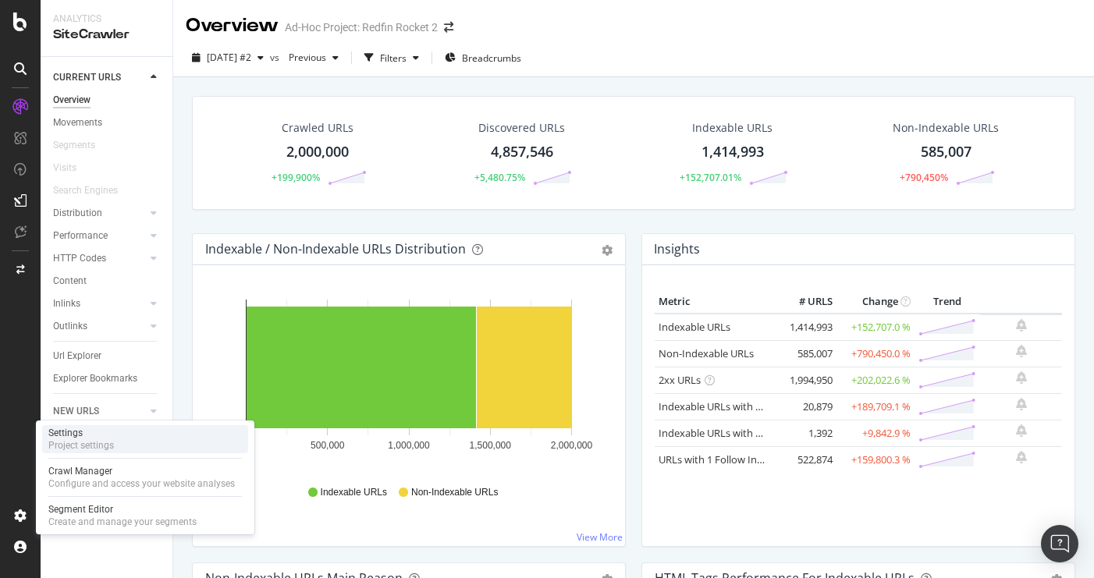
click at [96, 441] on div "Project settings" at bounding box center [81, 445] width 66 height 12
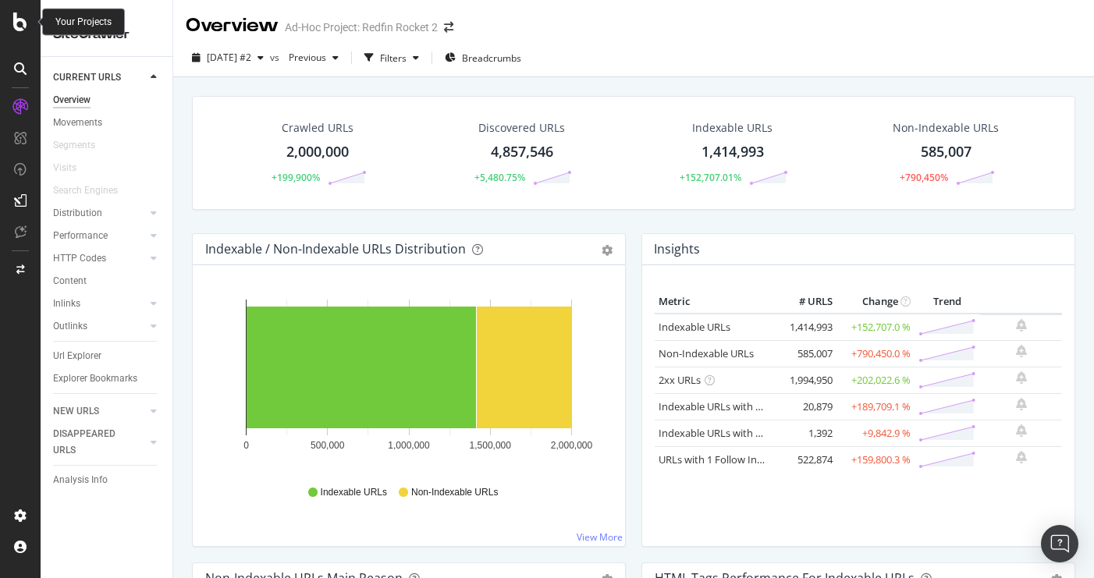
click at [23, 30] on icon at bounding box center [20, 21] width 14 height 19
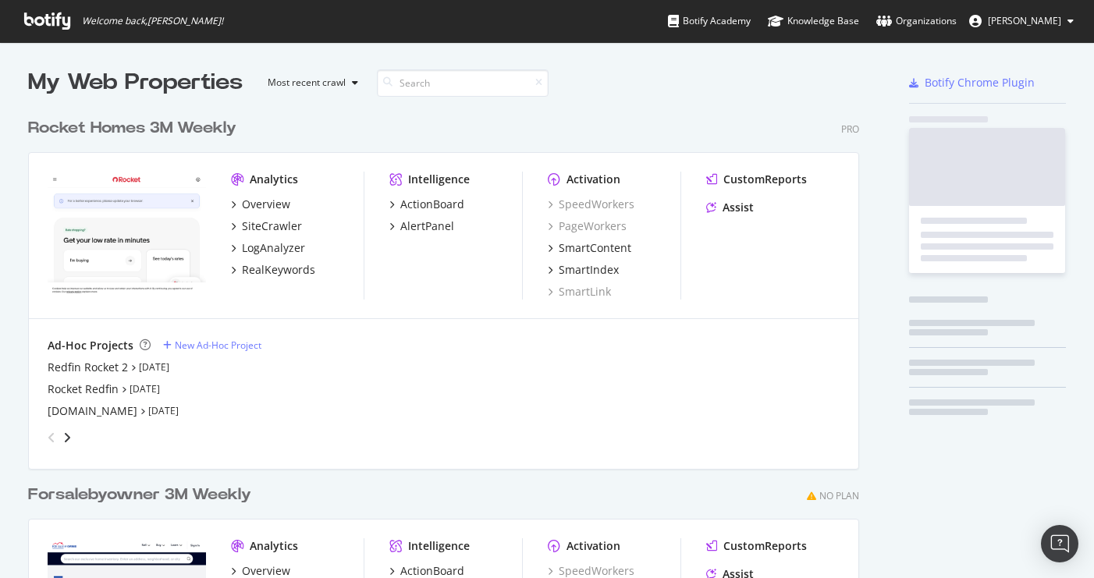
scroll to position [578, 1094]
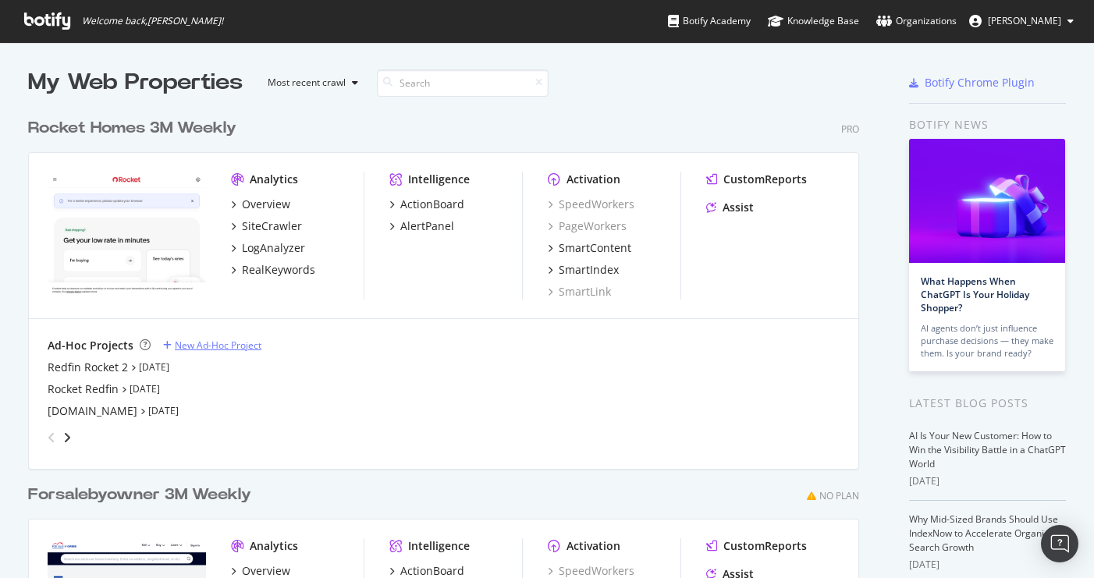
click at [223, 342] on div "New Ad-Hoc Project" at bounding box center [218, 345] width 87 height 13
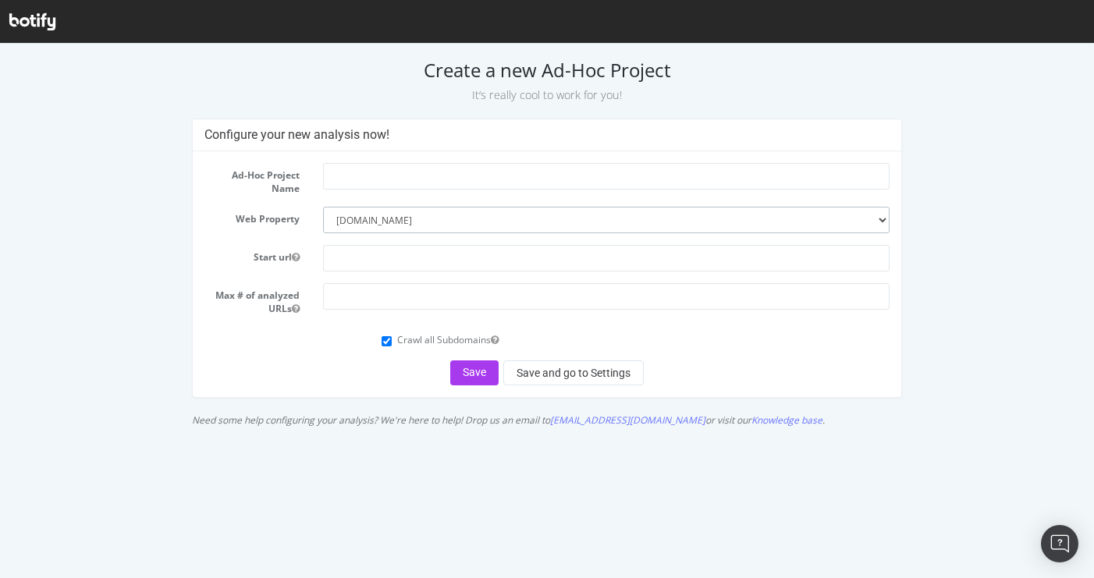
click at [878, 220] on select "--------- www.rocket.com forsalebyowner.com" at bounding box center [606, 220] width 566 height 27
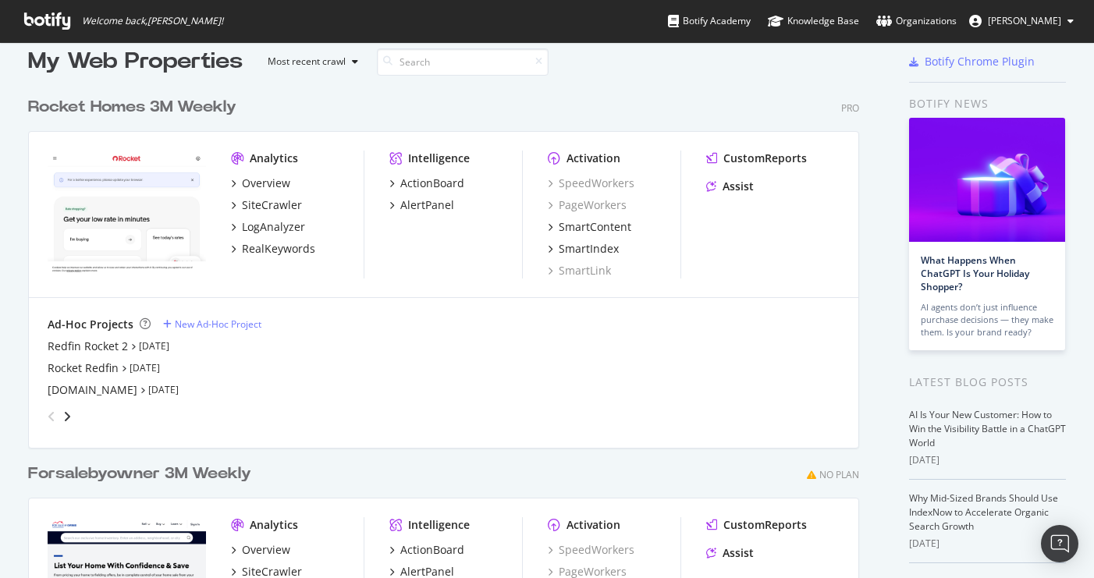
scroll to position [16, 0]
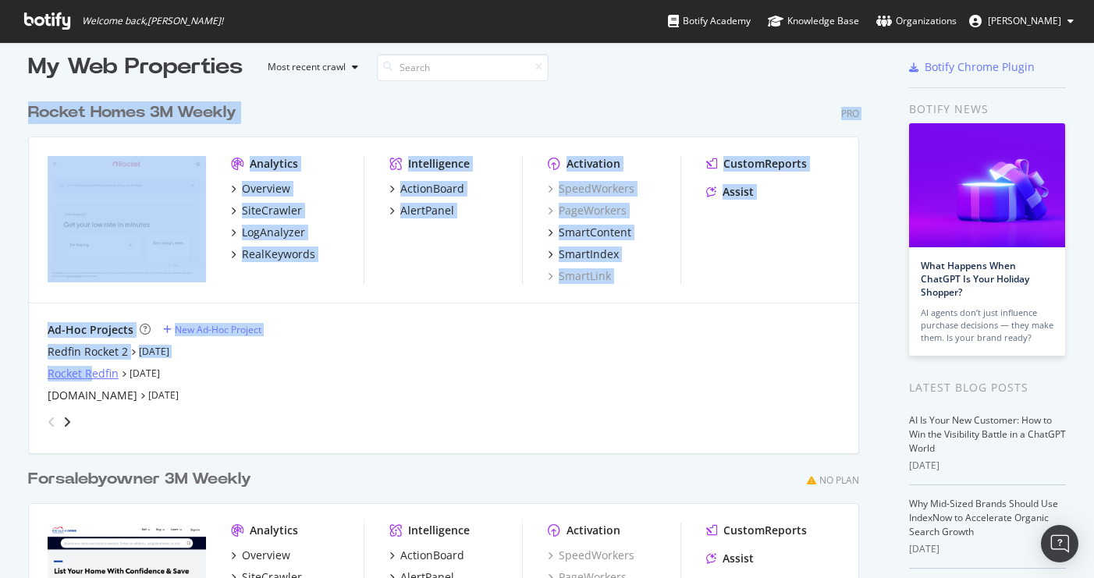
drag, startPoint x: 31, startPoint y: 96, endPoint x: 90, endPoint y: 371, distance: 280.7
click at [90, 371] on div "Rocket Homes 3M Weekly Pro Analytics Overview SiteCrawler LogAnalyzer RealKeywo…" at bounding box center [449, 266] width 843 height 367
click at [530, 90] on div "Rocket Homes 3M Weekly Pro Analytics Overview SiteCrawler LogAnalyzer RealKeywo…" at bounding box center [449, 266] width 843 height 367
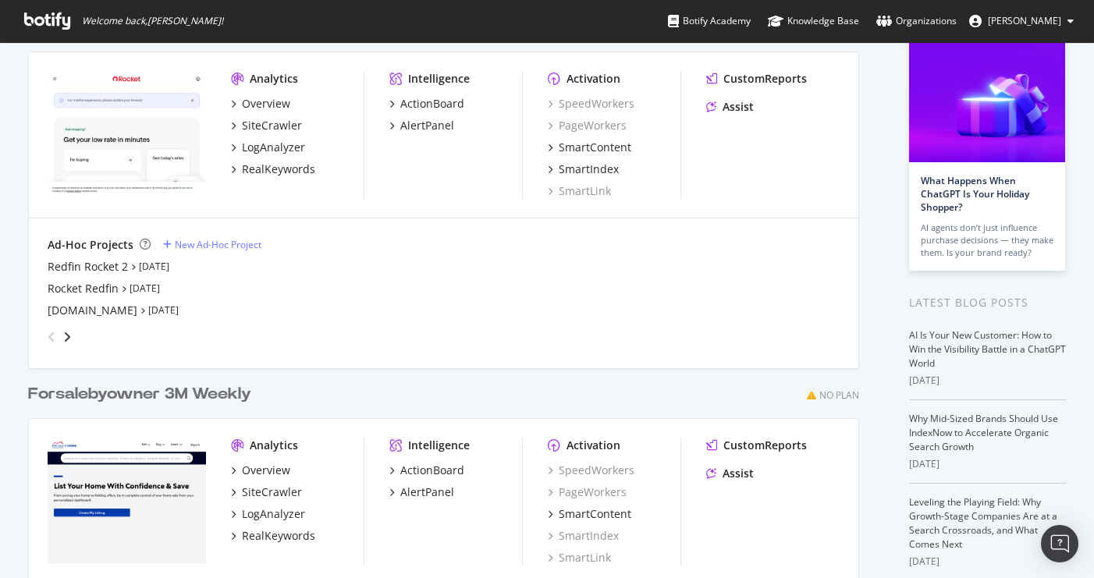
scroll to position [0, 0]
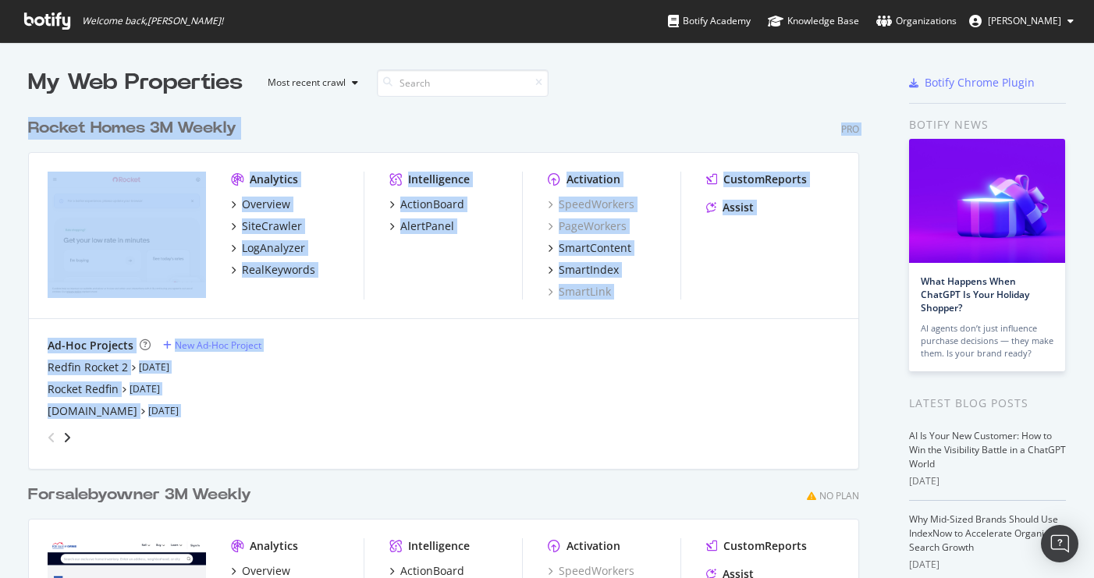
drag, startPoint x: 20, startPoint y: 114, endPoint x: 41, endPoint y: 452, distance: 339.2
click at [41, 452] on div "My Web Properties Most recent crawl Rocket Homes 3M Weekly Pro Analytics Overvi…" at bounding box center [547, 435] width 1094 height 786
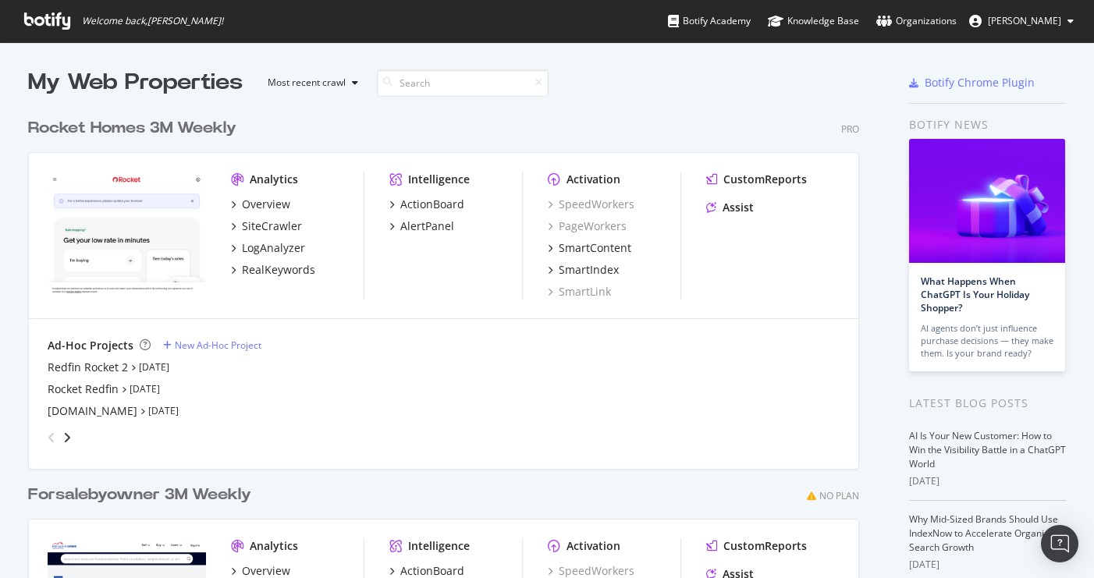
click at [419, 342] on div "Ad-Hoc Projects New Ad-Hoc Project" at bounding box center [444, 346] width 792 height 16
